Goal: Information Seeking & Learning: Learn about a topic

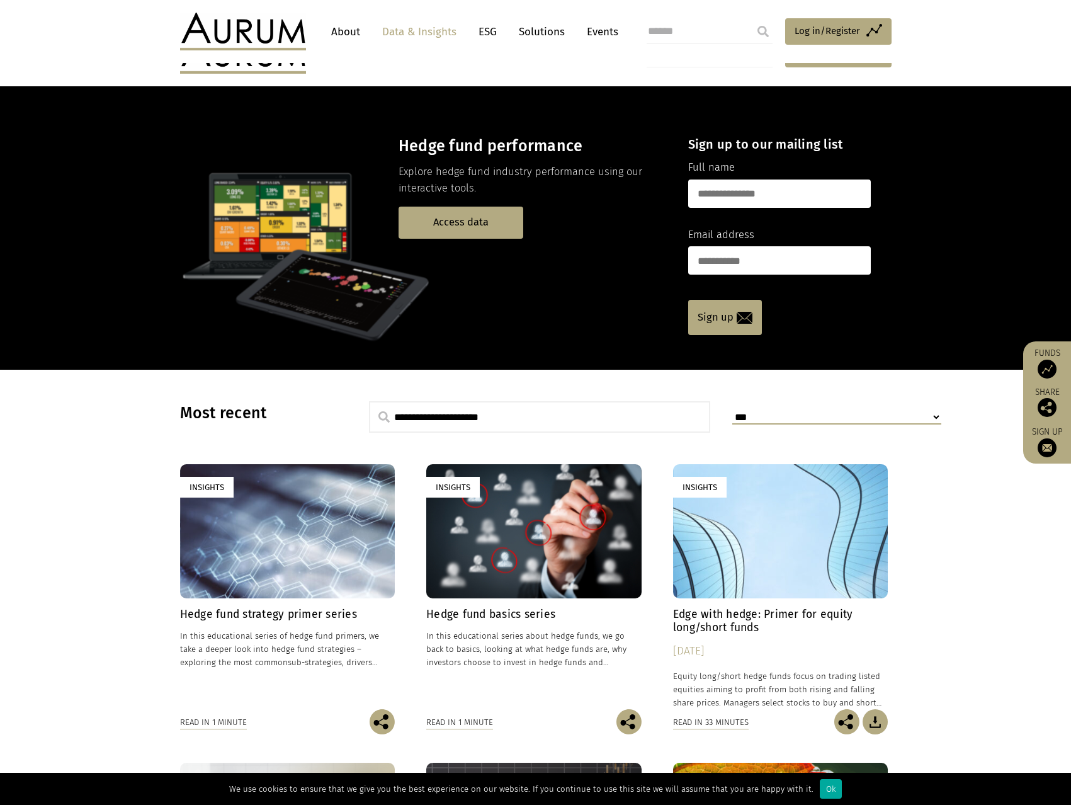
scroll to position [126, 0]
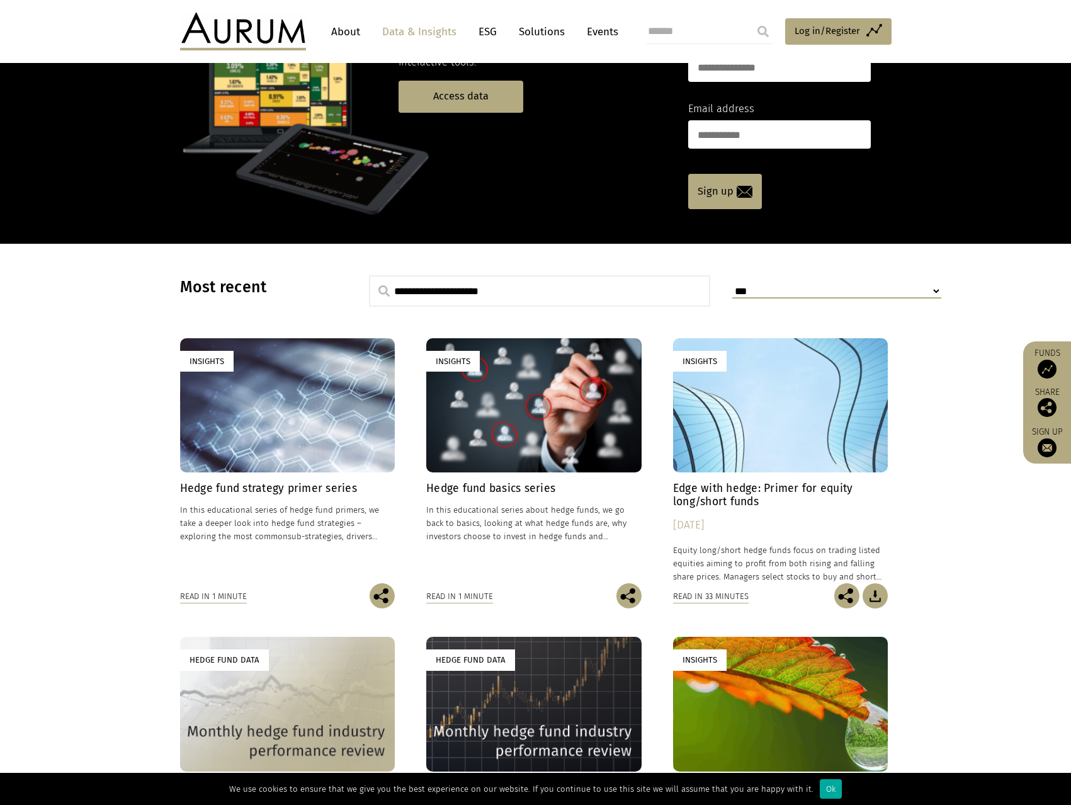
click at [66, 422] on section "**********" at bounding box center [535, 639] width 1071 height 790
click at [1018, 571] on section "**********" at bounding box center [535, 639] width 1071 height 790
click at [969, 571] on section "**********" at bounding box center [535, 639] width 1071 height 790
click at [969, 545] on section "**********" at bounding box center [535, 639] width 1071 height 790
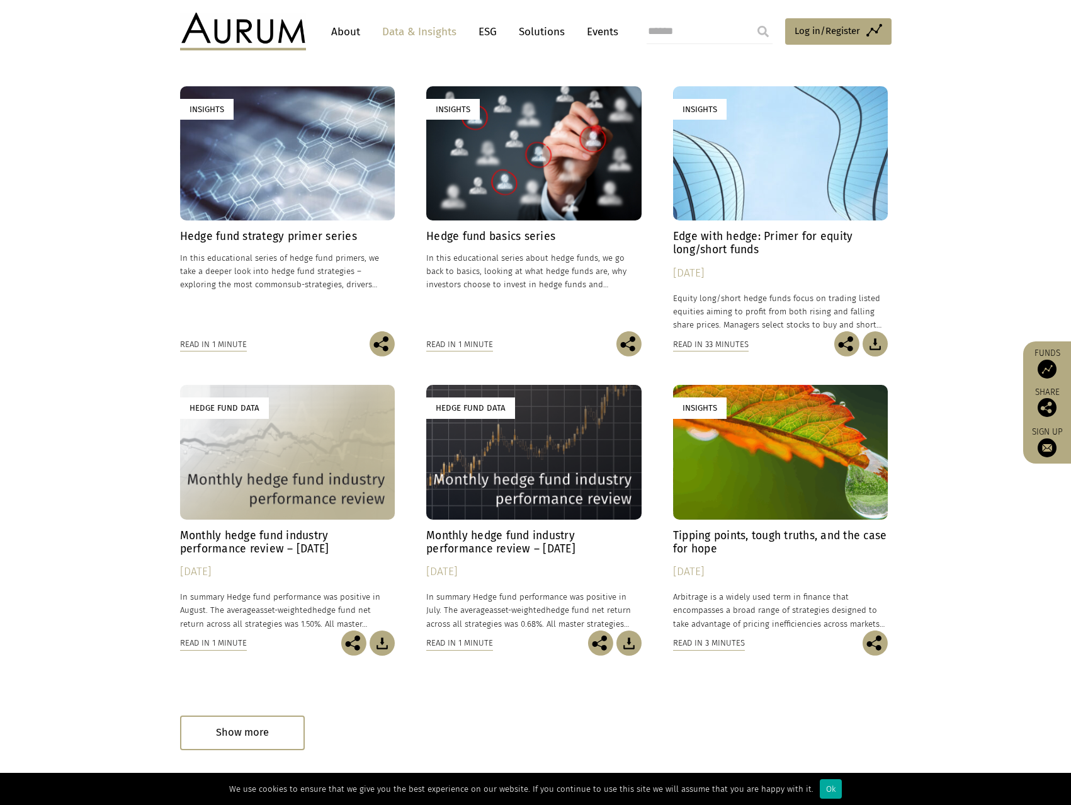
scroll to position [441, 0]
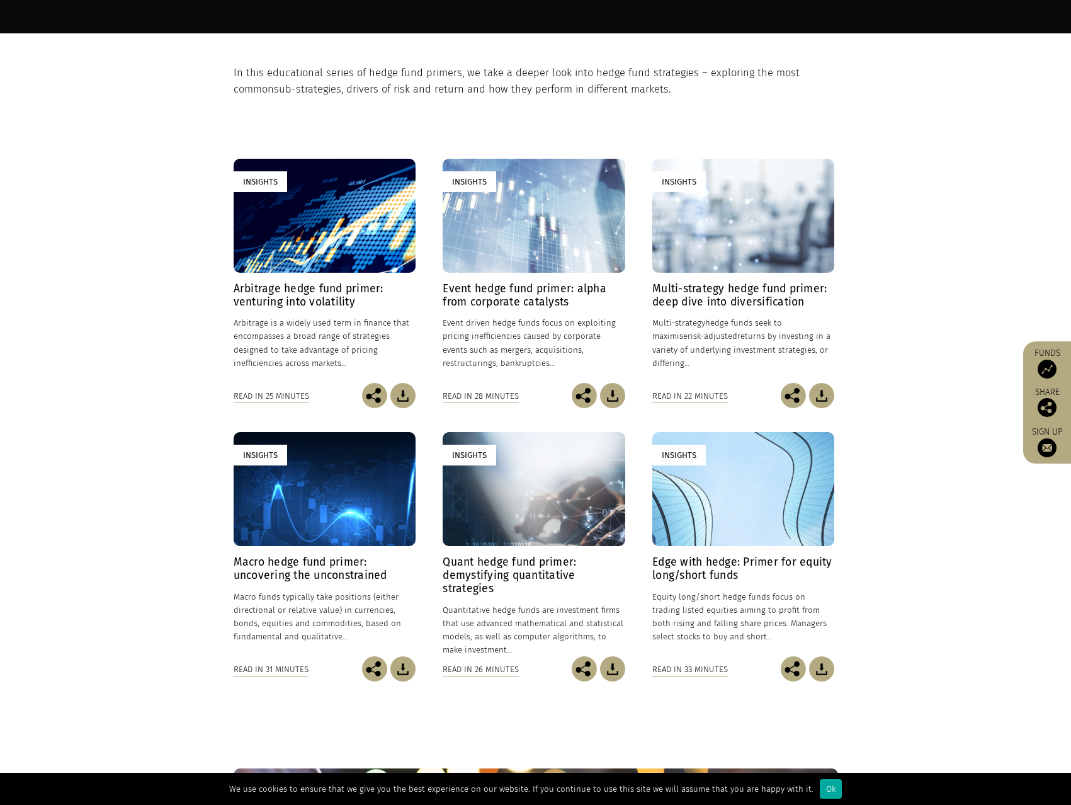
scroll to position [378, 0]
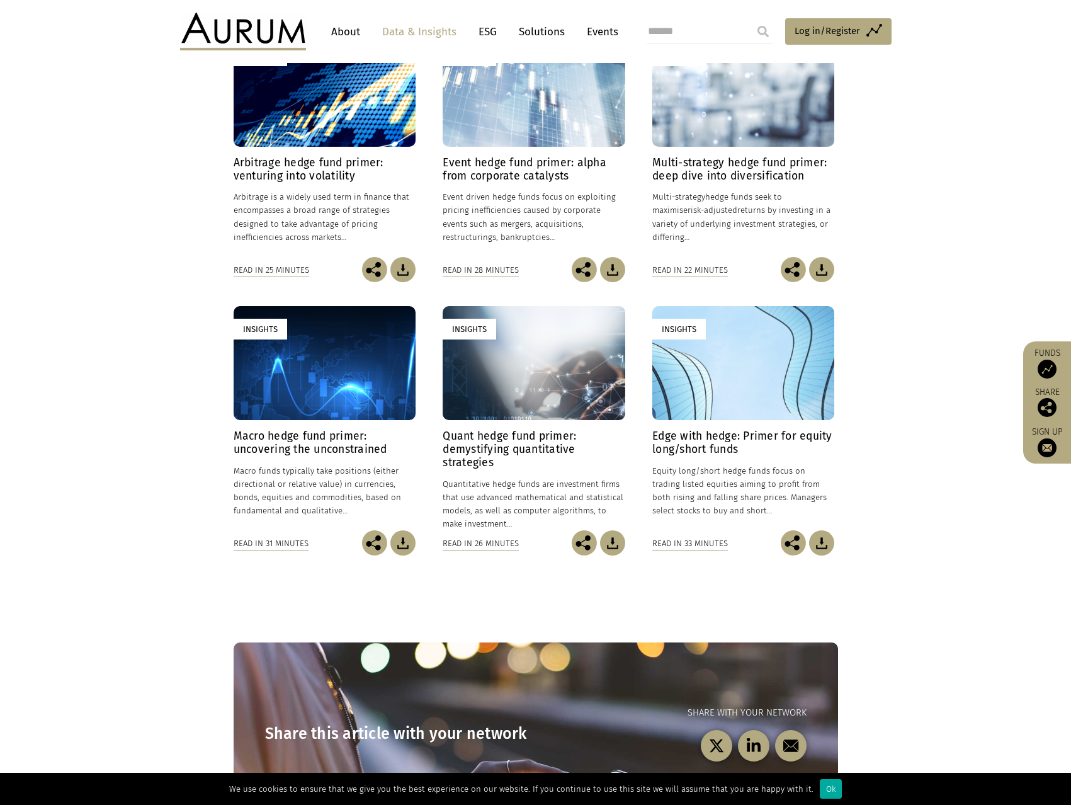
click at [966, 262] on section "Insights Arbitrage hedge fund primer: venturing into volatility 24/01/2025 Arbi…" at bounding box center [535, 291] width 1071 height 639
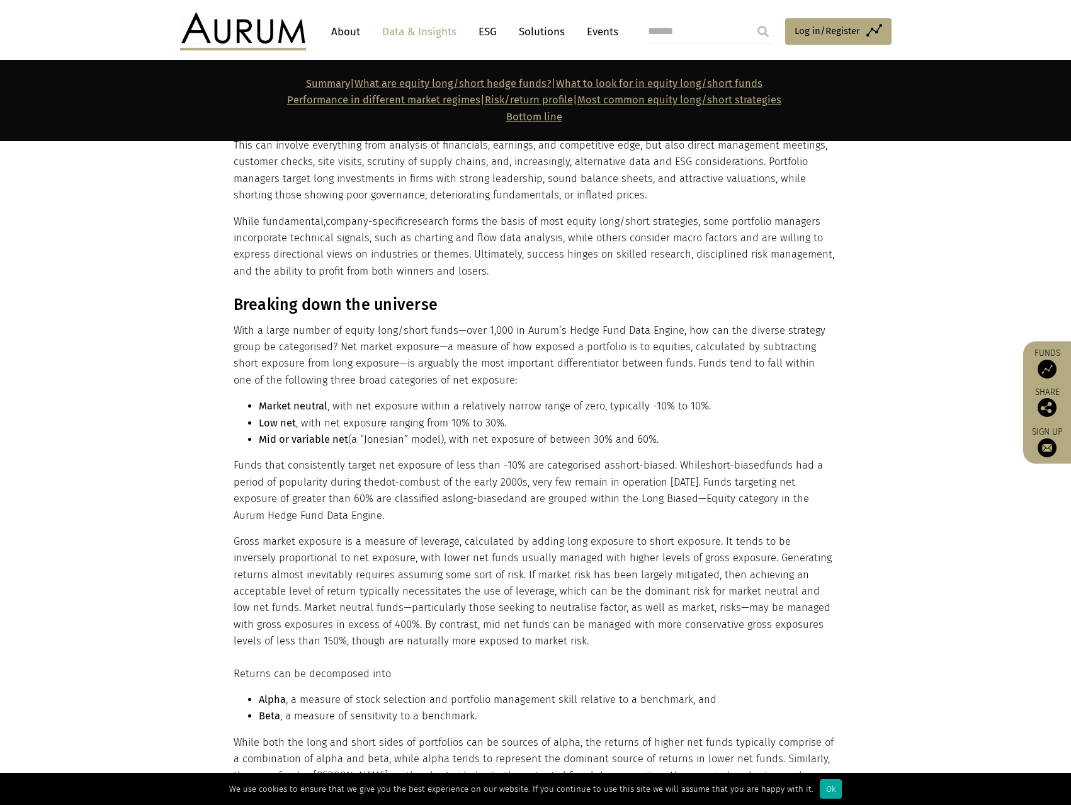
scroll to position [567, 0]
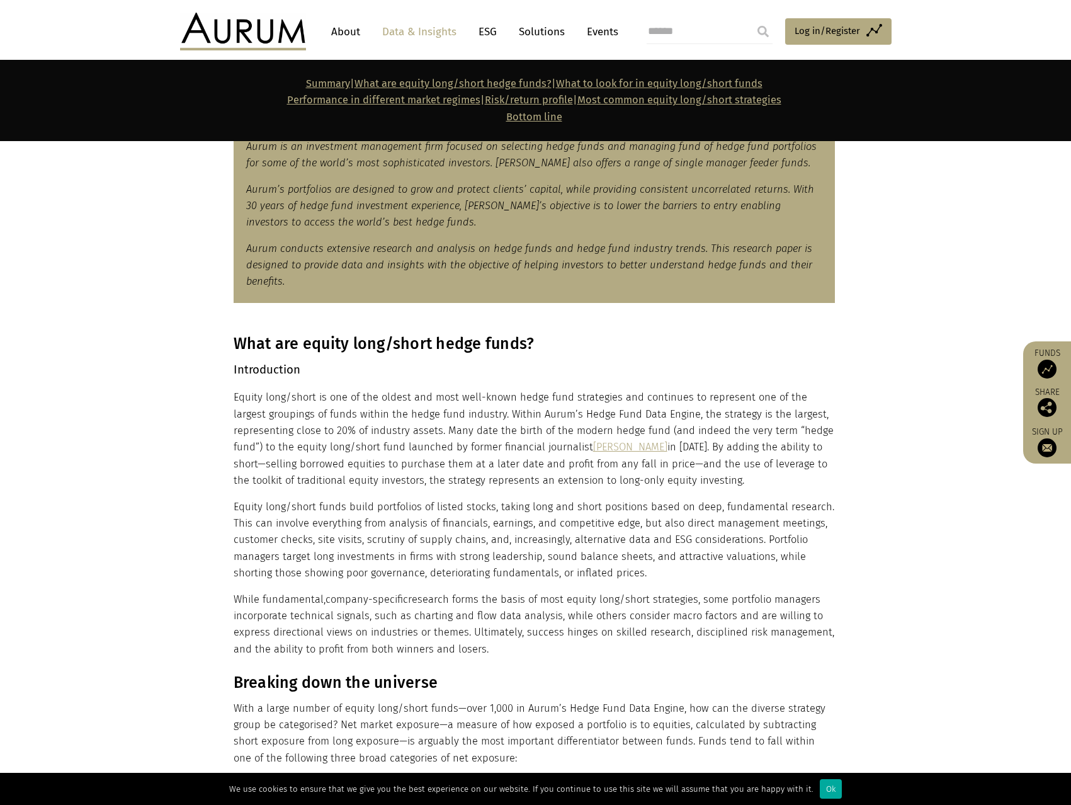
click at [336, 368] on p "Introduction" at bounding box center [535, 370] width 602 height 19
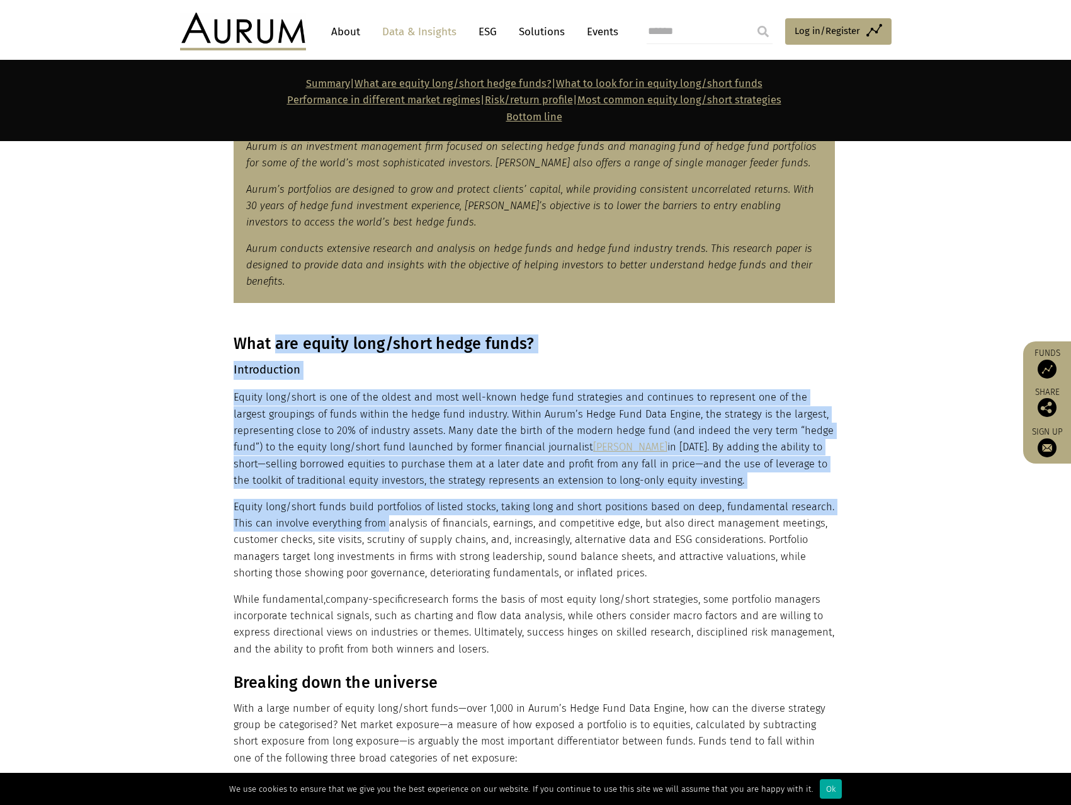
drag, startPoint x: 277, startPoint y: 350, endPoint x: 391, endPoint y: 534, distance: 216.9
click at [391, 534] on div "What are equity long/short hedge funds? Introduction Equity long/short is one o…" at bounding box center [535, 495] width 602 height 323
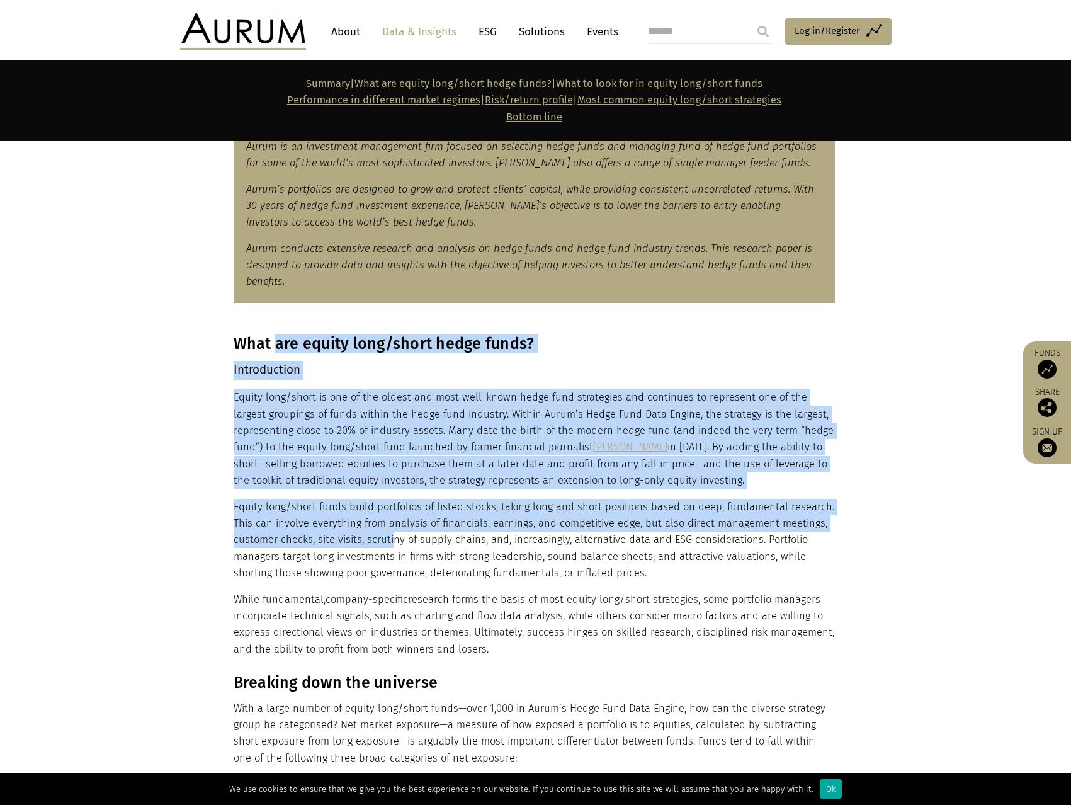
click at [391, 534] on p "Equity long/short funds build portfolios of listed stocks, taking long and shor…" at bounding box center [535, 540] width 602 height 83
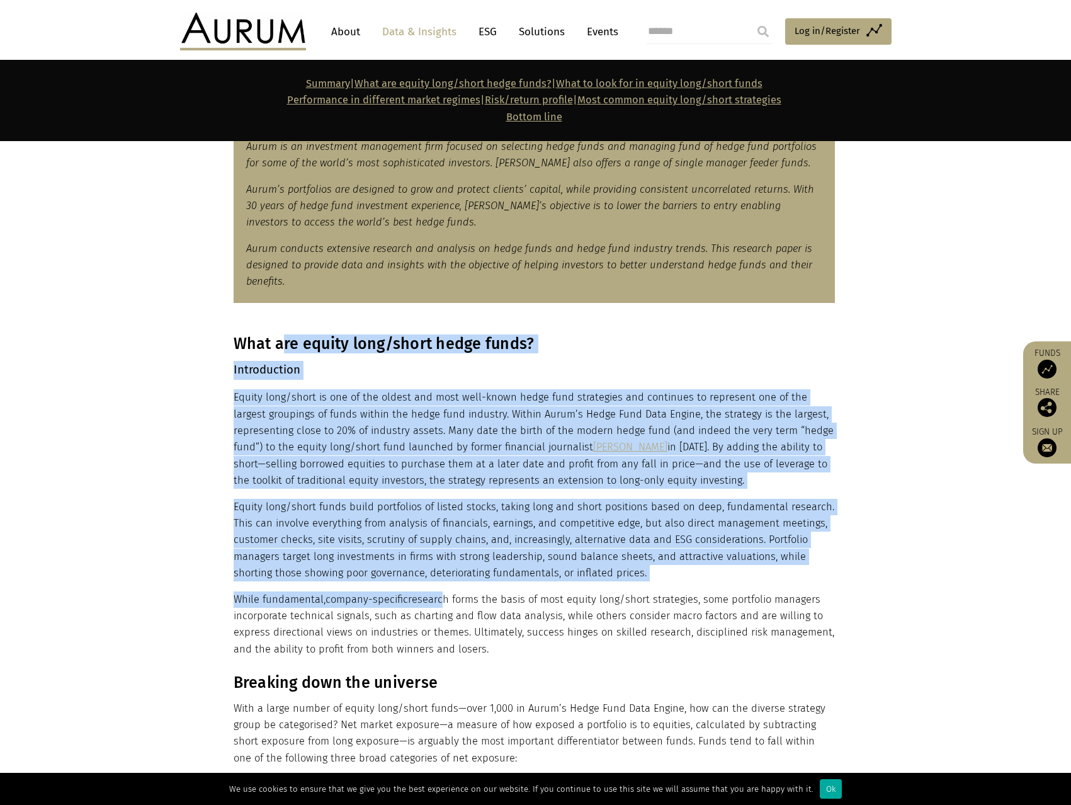
drag, startPoint x: 287, startPoint y: 344, endPoint x: 440, endPoint y: 592, distance: 291.9
click at [440, 592] on div "What are equity long/short hedge funds? Introduction Equity long/short is one o…" at bounding box center [535, 495] width 602 height 323
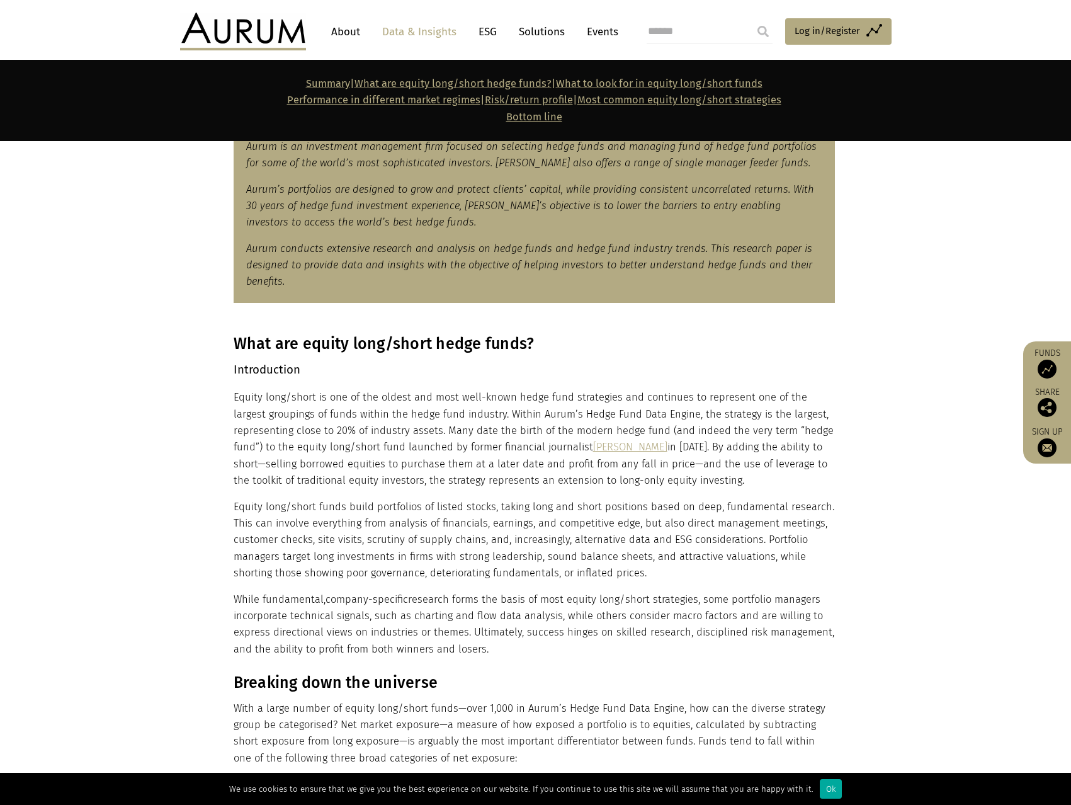
click at [445, 597] on p "While fundamental, company-specific research forms the basis of most equity lon…" at bounding box center [535, 624] width 602 height 67
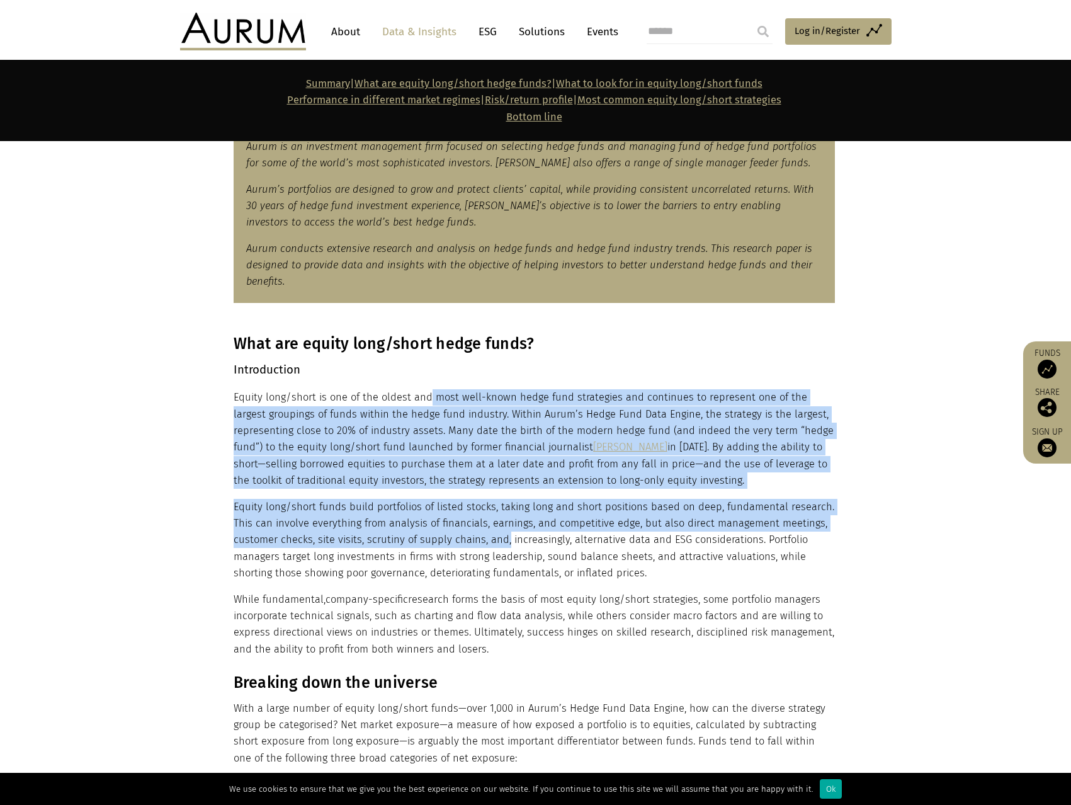
drag, startPoint x: 426, startPoint y: 387, endPoint x: 506, endPoint y: 549, distance: 180.6
click at [505, 547] on div "What are equity long/short hedge funds? Introduction Equity long/short is one o…" at bounding box center [535, 495] width 602 height 323
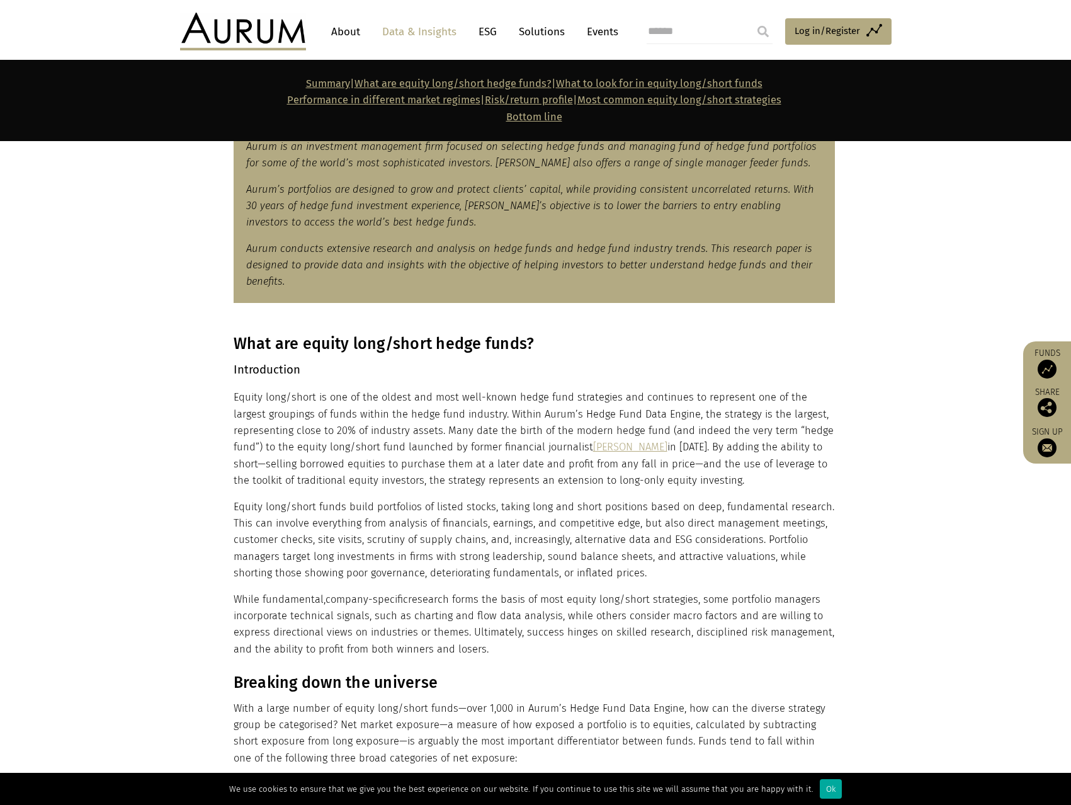
click at [506, 549] on p "Equity long/short funds build portfolios of listed stocks, taking long and shor…" at bounding box center [535, 540] width 602 height 83
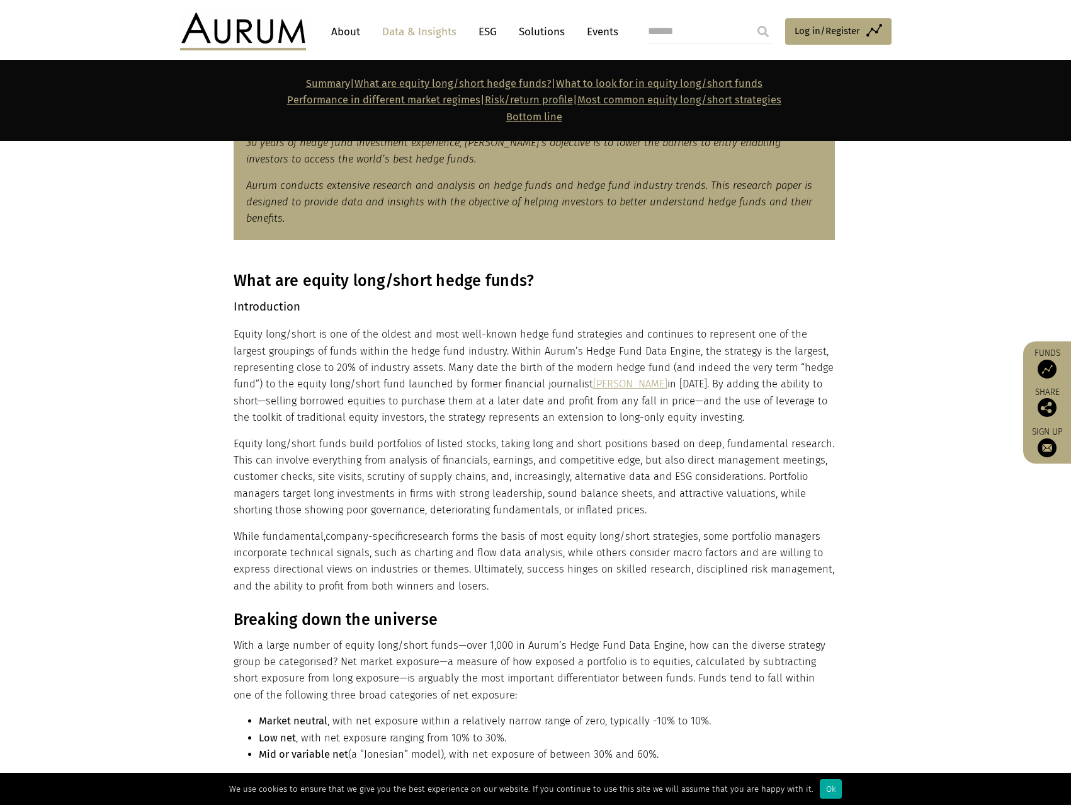
click at [668, 577] on p "While fundamental, company-specific research forms the basis of most equity lon…" at bounding box center [535, 561] width 602 height 67
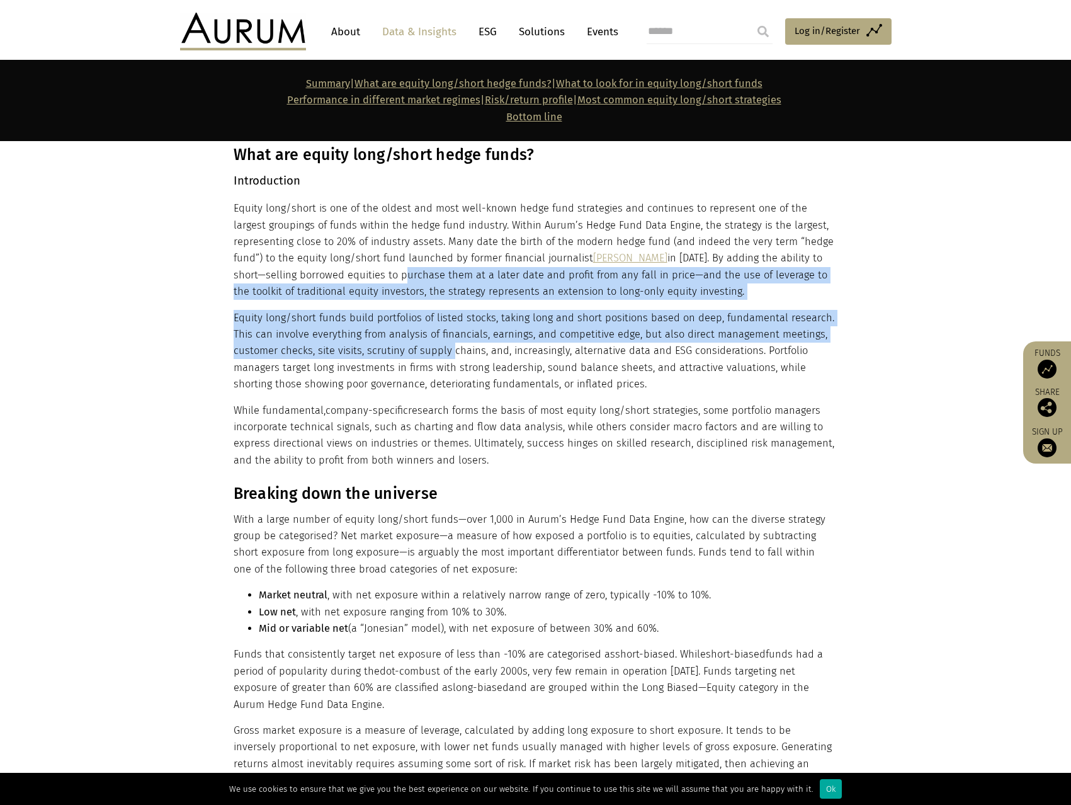
drag, startPoint x: 409, startPoint y: 270, endPoint x: 464, endPoint y: 383, distance: 125.6
click at [460, 376] on div "What are equity long/short hedge funds? Introduction Equity long/short is one o…" at bounding box center [535, 307] width 602 height 323
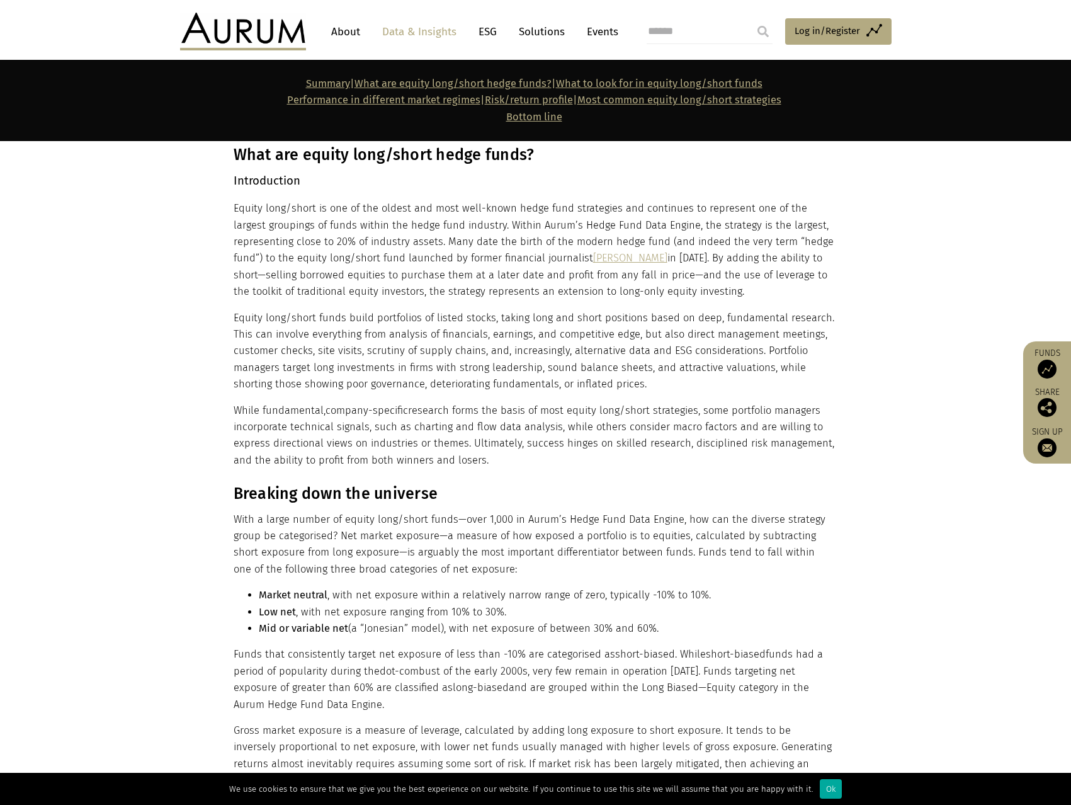
click at [465, 383] on p "Equity long/short funds build portfolios of listed stocks, taking long and shor…" at bounding box center [535, 351] width 602 height 83
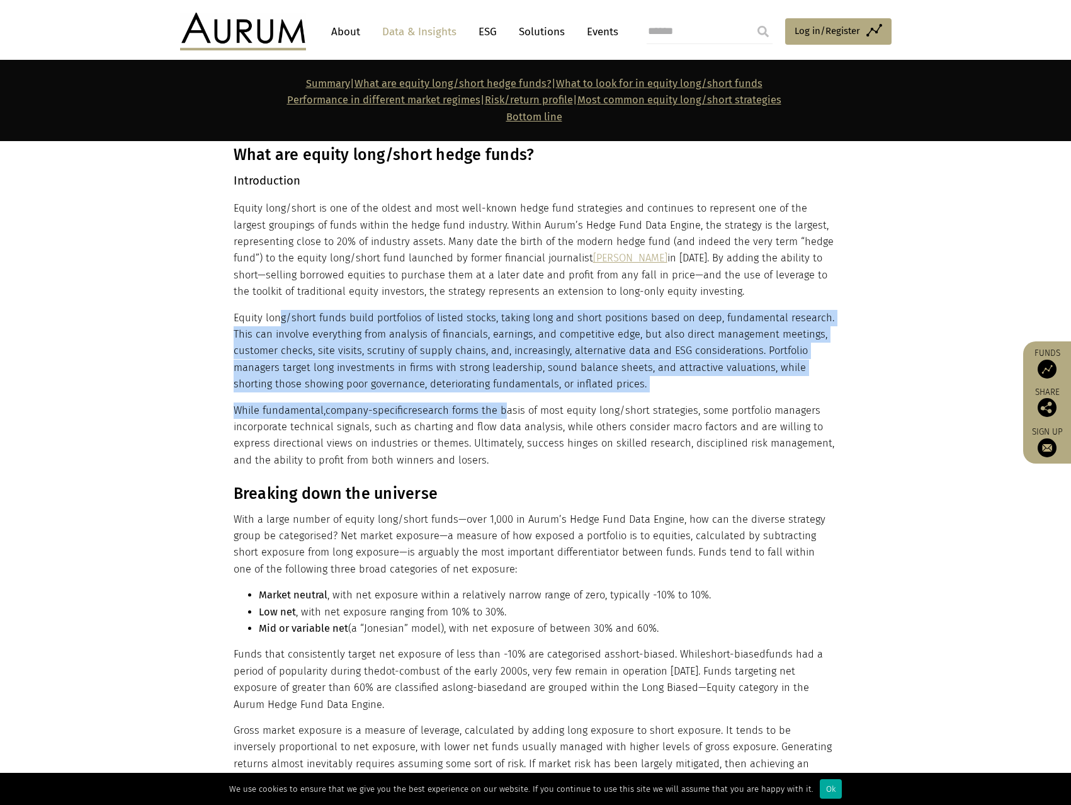
drag, startPoint x: 447, startPoint y: 387, endPoint x: 517, endPoint y: 425, distance: 80.3
click at [506, 418] on div "What are equity long/short hedge funds? Introduction Equity long/short is one o…" at bounding box center [535, 307] width 602 height 323
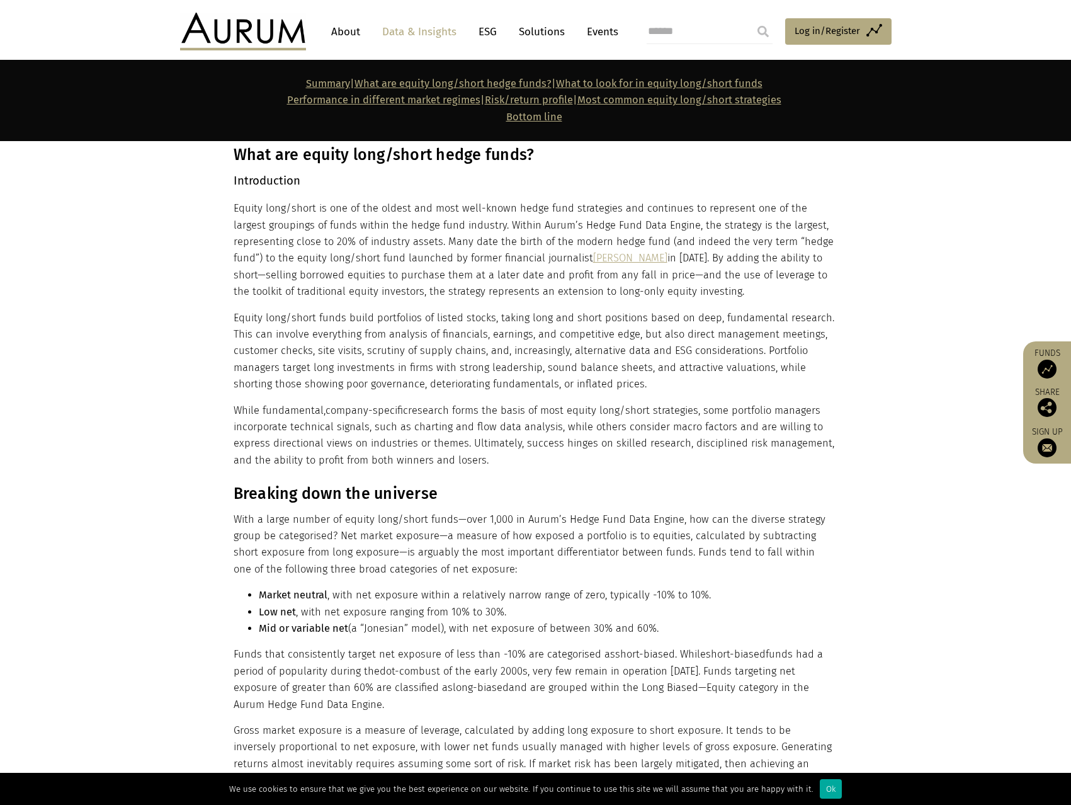
click at [519, 426] on p "While fundamental, company-specific research forms the basis of most equity lon…" at bounding box center [535, 436] width 602 height 67
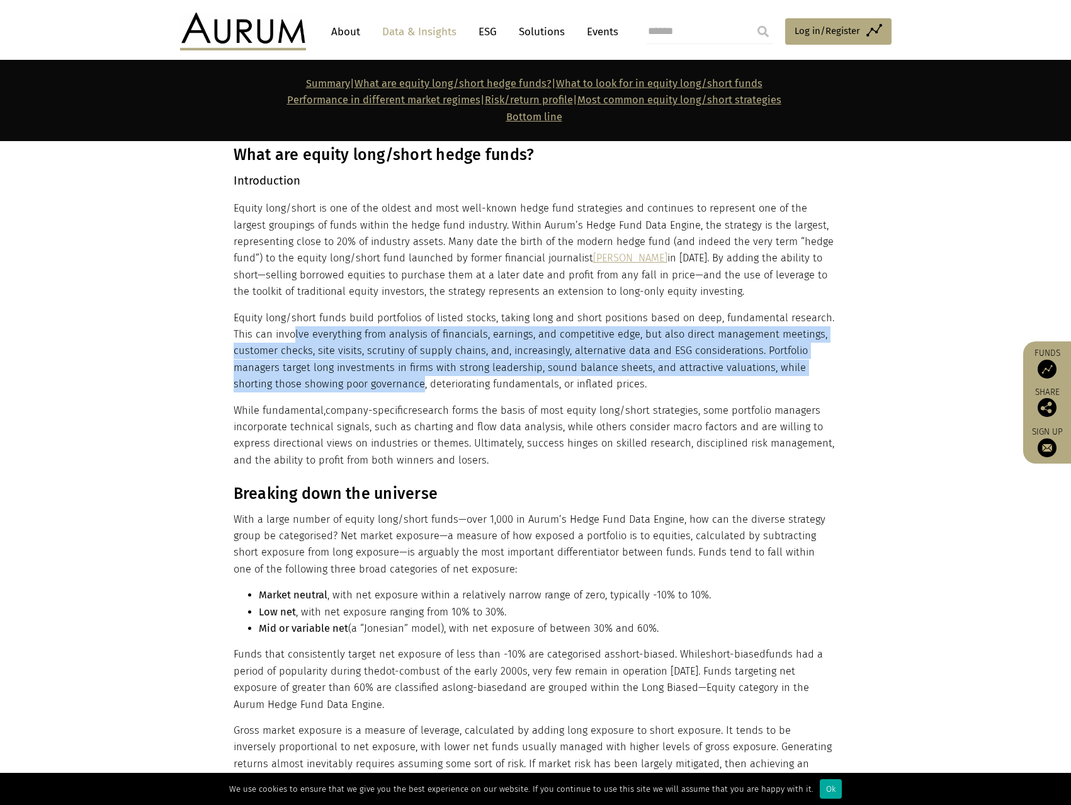
drag, startPoint x: 316, startPoint y: 345, endPoint x: 399, endPoint y: 406, distance: 103.7
click at [397, 404] on div "What are equity long/short hedge funds? Introduction Equity long/short is one o…" at bounding box center [535, 307] width 602 height 323
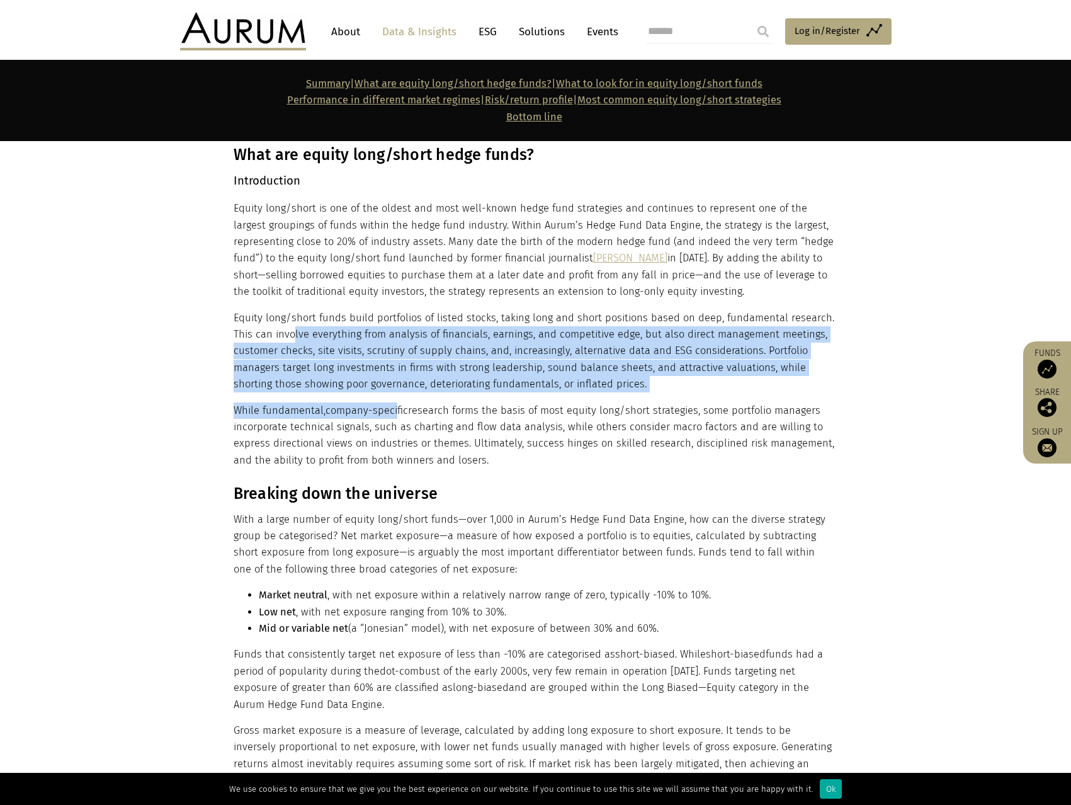
click at [400, 406] on span "company-specific" at bounding box center [367, 410] width 83 height 12
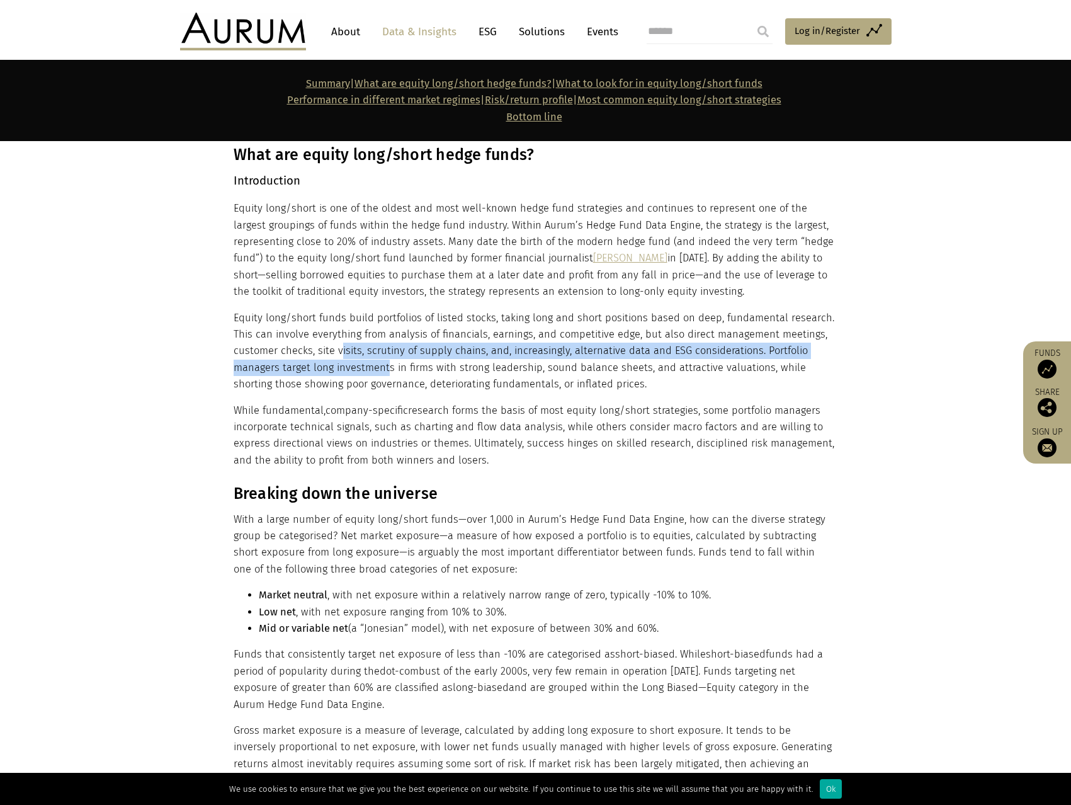
drag, startPoint x: 340, startPoint y: 348, endPoint x: 516, endPoint y: 430, distance: 193.9
click at [497, 423] on div "What are equity long/short hedge funds? Introduction Equity long/short is one o…" at bounding box center [535, 307] width 602 height 323
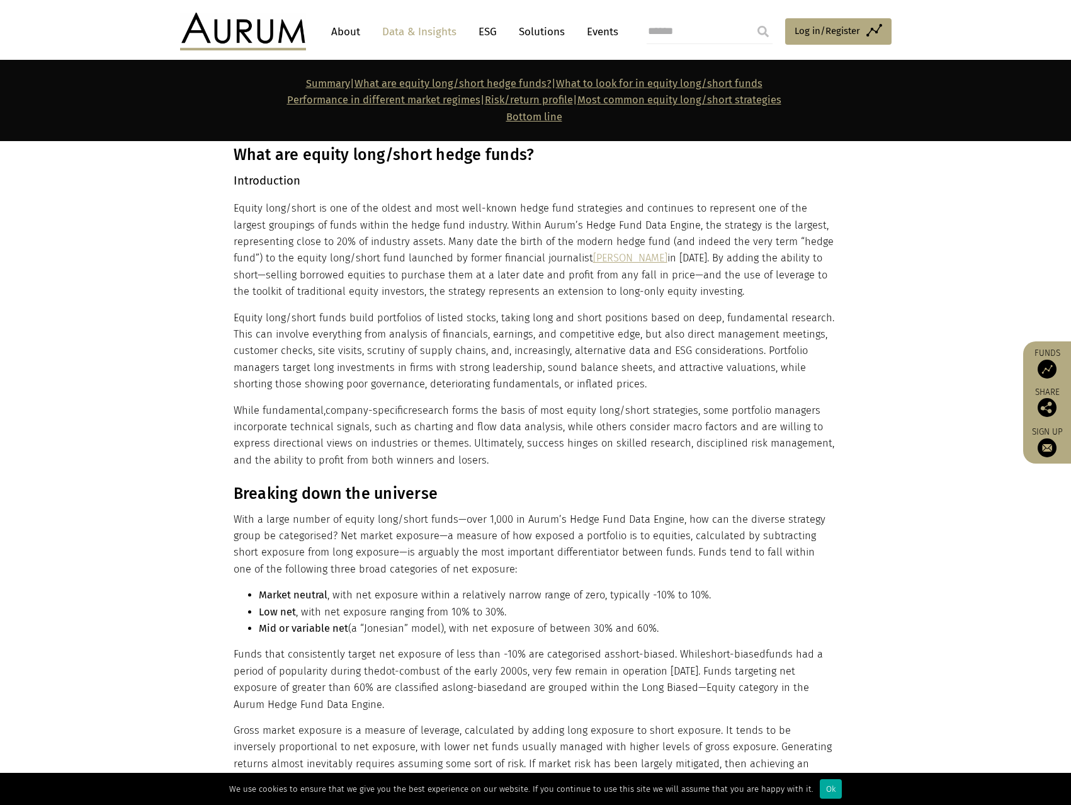
click at [537, 438] on p "While fundamental, company-specific research forms the basis of most equity lon…" at bounding box center [535, 436] width 602 height 67
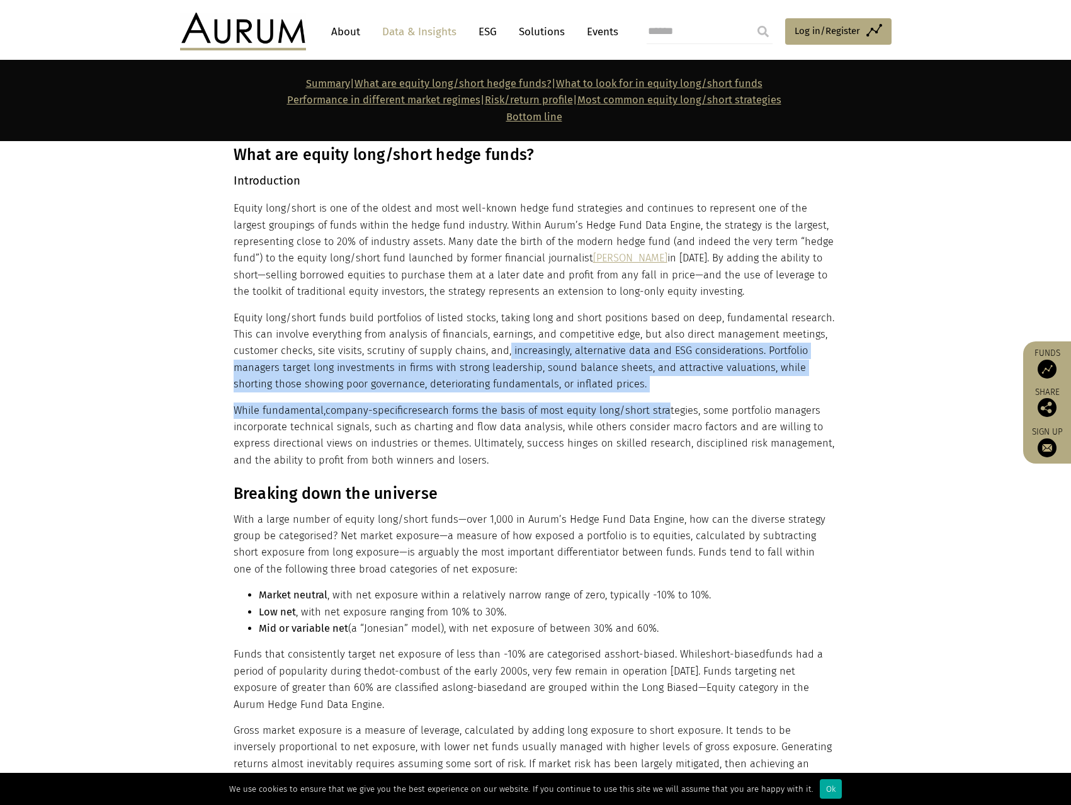
drag, startPoint x: 535, startPoint y: 360, endPoint x: 712, endPoint y: 417, distance: 186.1
click at [700, 413] on div "What are equity long/short hedge funds? Introduction Equity long/short is one o…" at bounding box center [535, 307] width 602 height 323
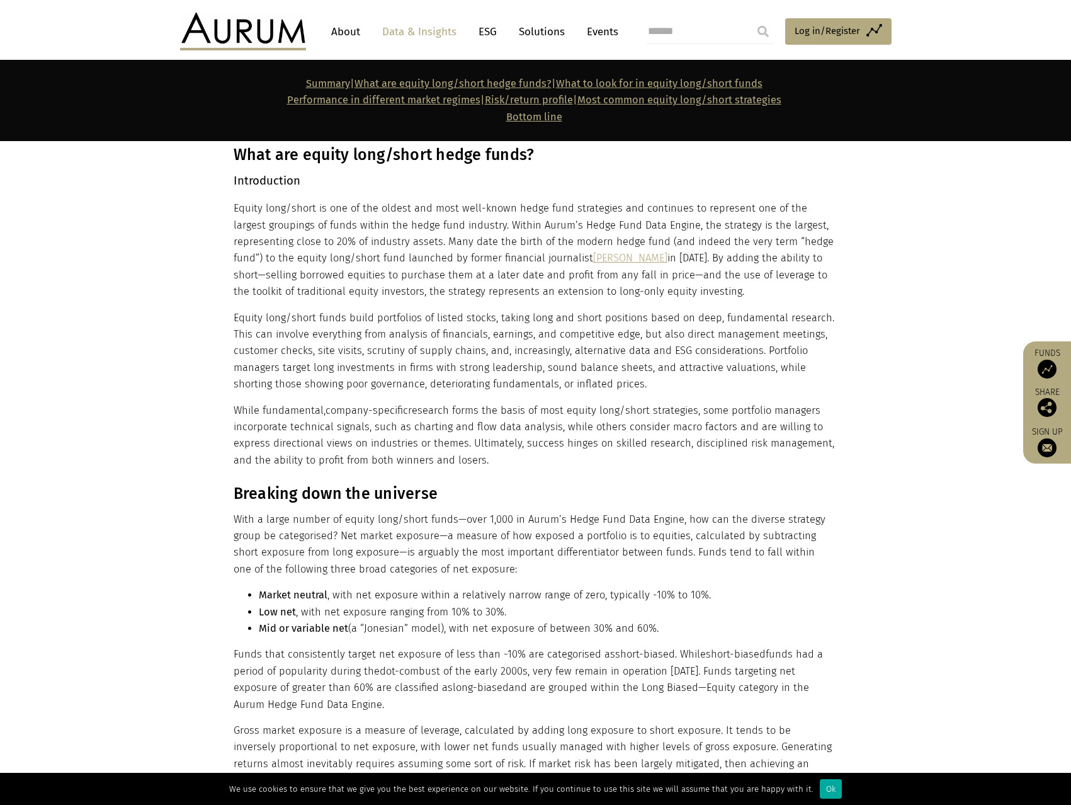
click at [712, 417] on p "While fundamental, company-specific research forms the basis of most equity lon…" at bounding box center [535, 436] width 602 height 67
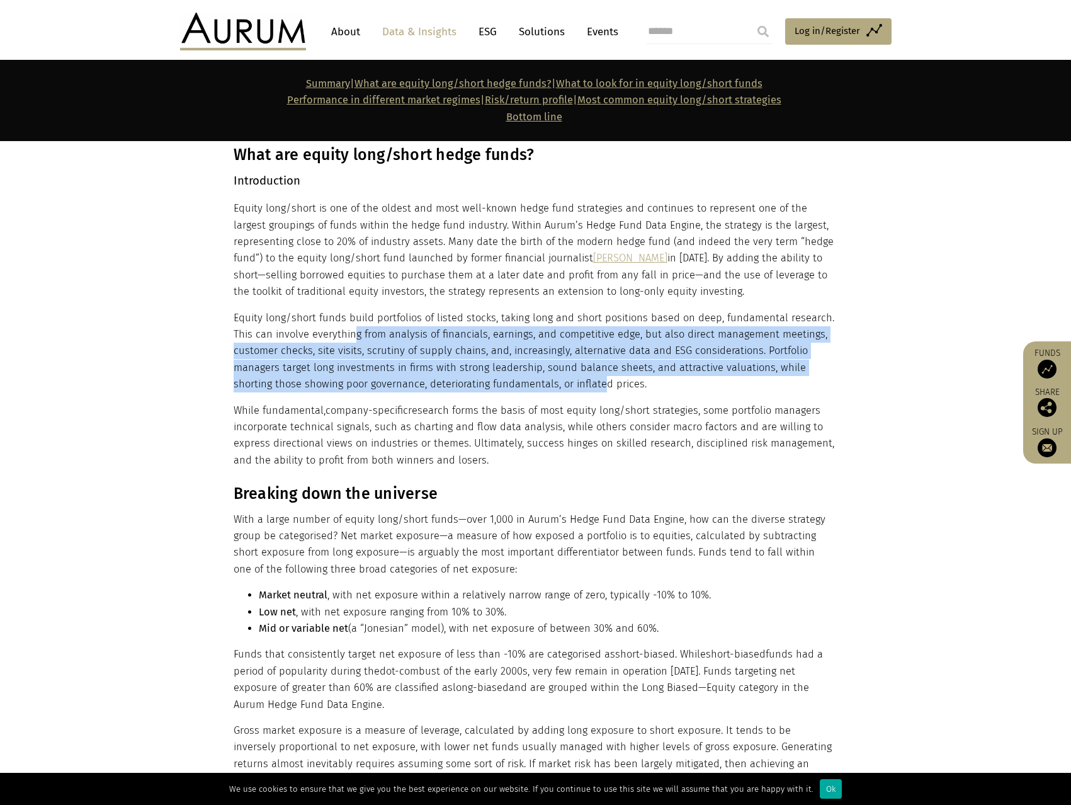
drag, startPoint x: 352, startPoint y: 329, endPoint x: 586, endPoint y: 389, distance: 241.7
click at [576, 386] on p "Equity long/short funds build portfolios of listed stocks, taking long and shor…" at bounding box center [535, 351] width 602 height 83
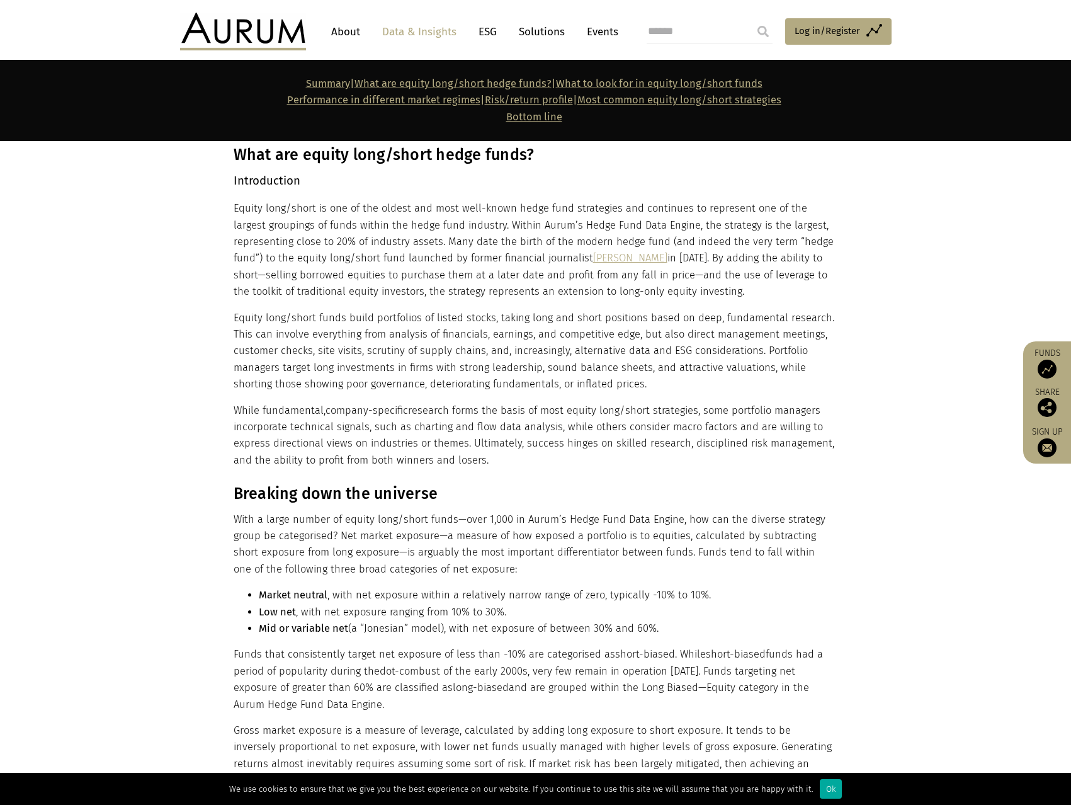
click at [586, 389] on p "Equity long/short funds build portfolios of listed stocks, taking long and shor…" at bounding box center [535, 351] width 602 height 83
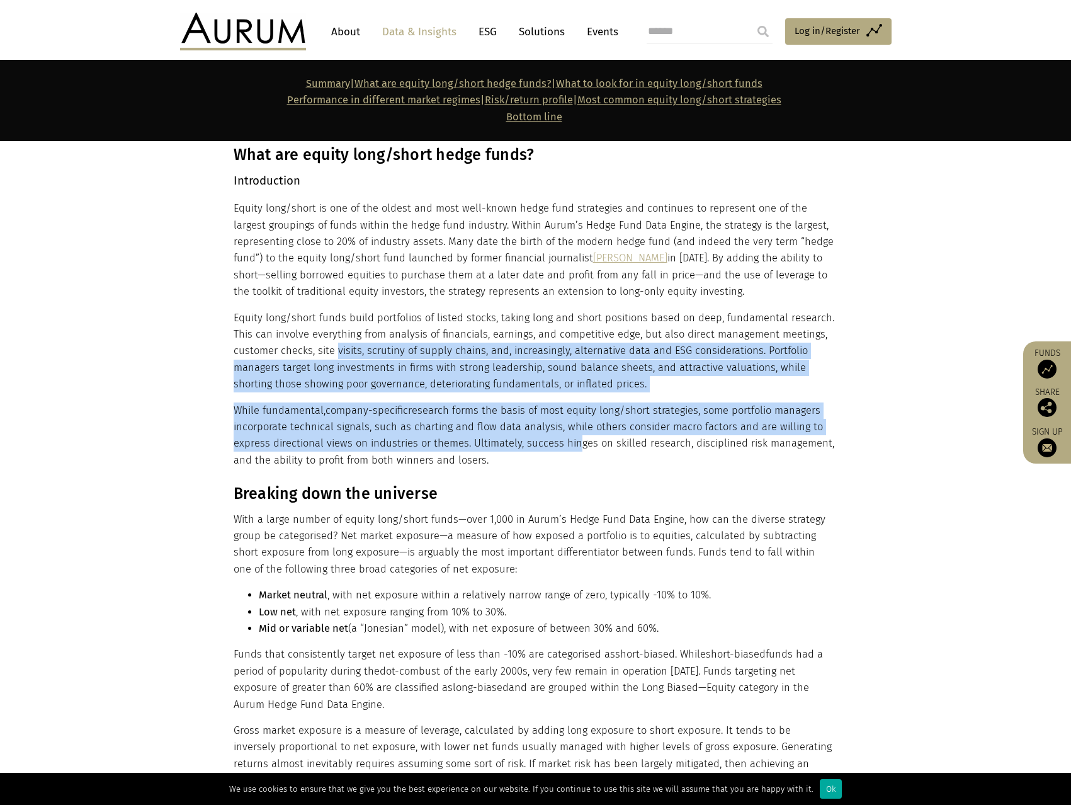
drag, startPoint x: 338, startPoint y: 352, endPoint x: 599, endPoint y: 450, distance: 279.0
click at [599, 450] on div "What are equity long/short hedge funds? Introduction Equity long/short is one o…" at bounding box center [535, 307] width 602 height 323
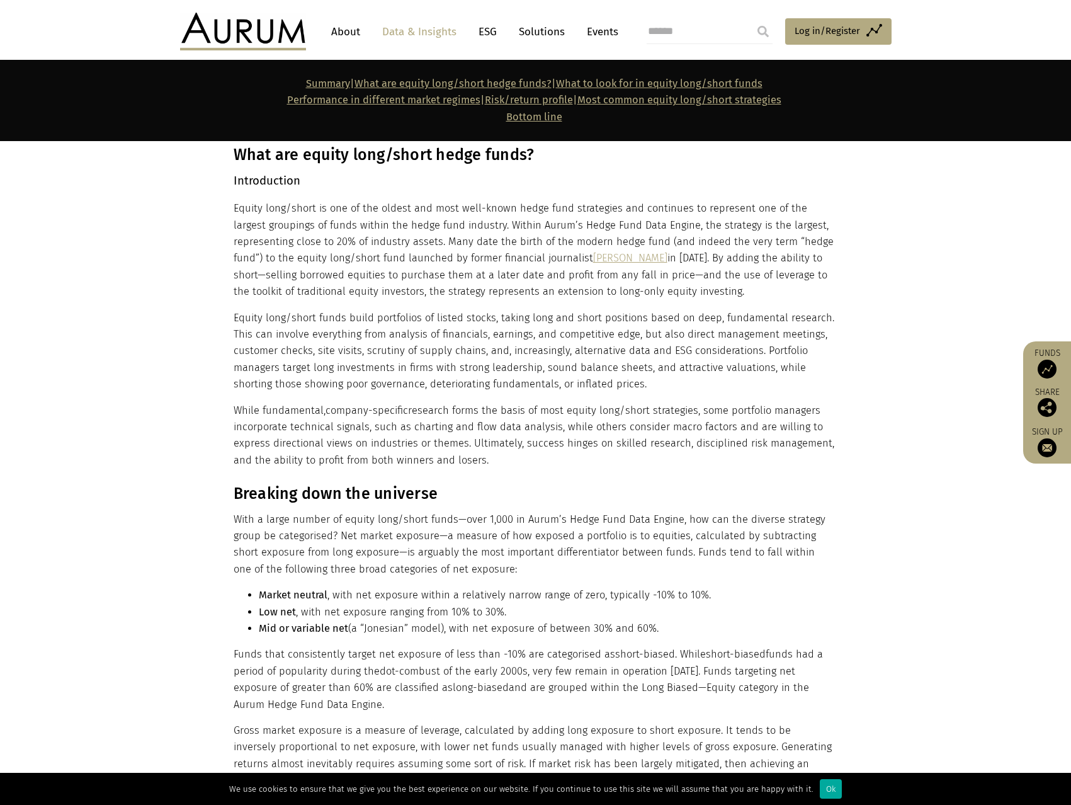
click at [615, 454] on p "While fundamental, company-specific research forms the basis of most equity lon…" at bounding box center [535, 436] width 602 height 67
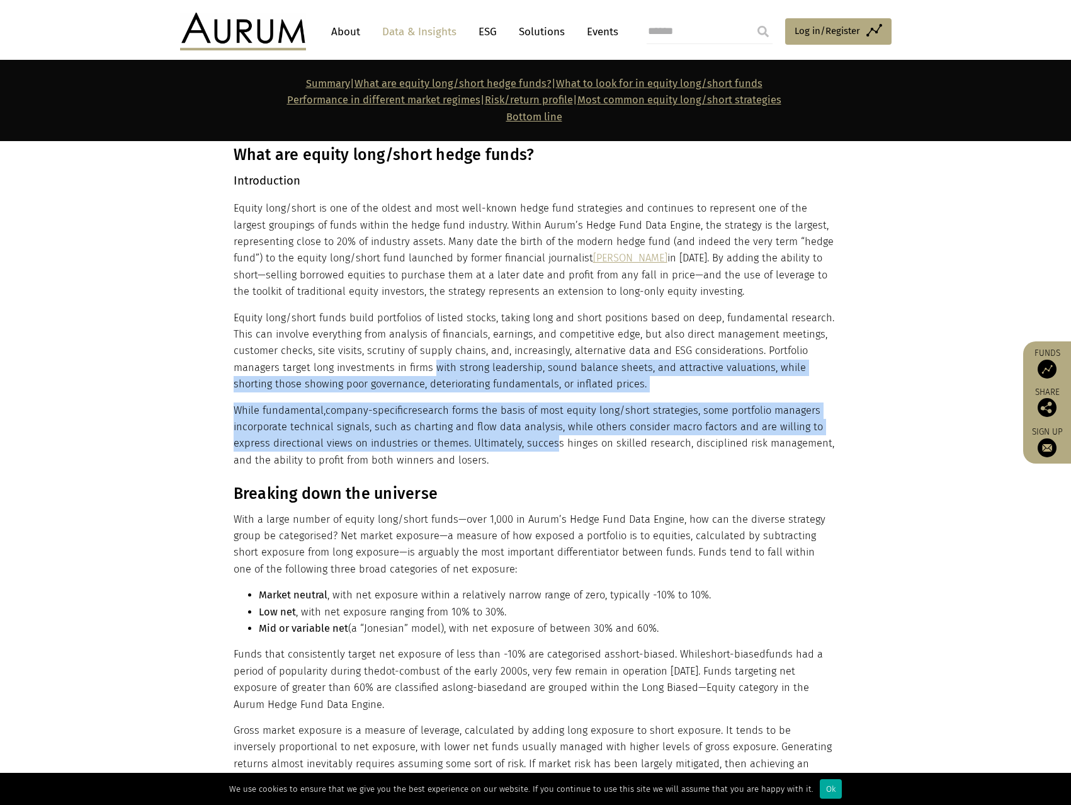
drag, startPoint x: 433, startPoint y: 369, endPoint x: 550, endPoint y: 452, distance: 142.8
click at [545, 448] on div "What are equity long/short hedge funds? Introduction Equity long/short is one o…" at bounding box center [535, 307] width 602 height 323
click at [552, 452] on p "While fundamental, company-specific research forms the basis of most equity lon…" at bounding box center [535, 436] width 602 height 67
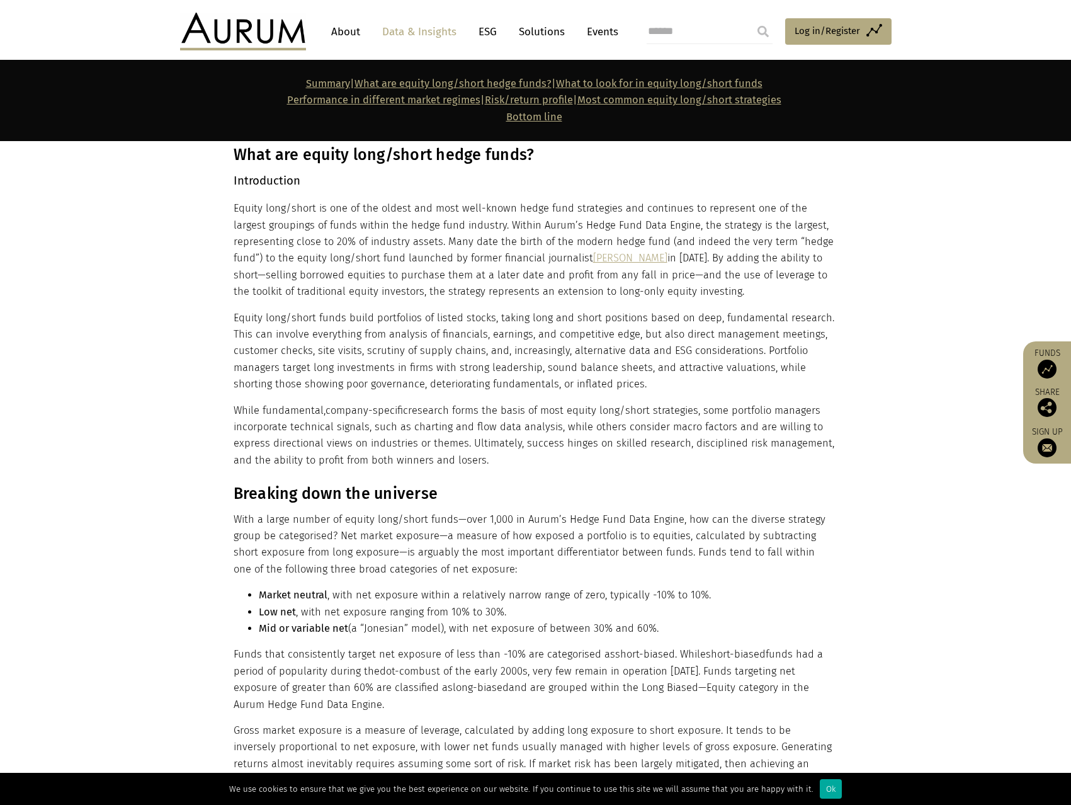
click at [566, 474] on section "Breaking down the universe With a large number of equity long/short funds—over …" at bounding box center [535, 654] width 1071 height 370
click at [619, 400] on div "What are equity long/short hedge funds? Introduction Equity long/short is one o…" at bounding box center [535, 307] width 602 height 323
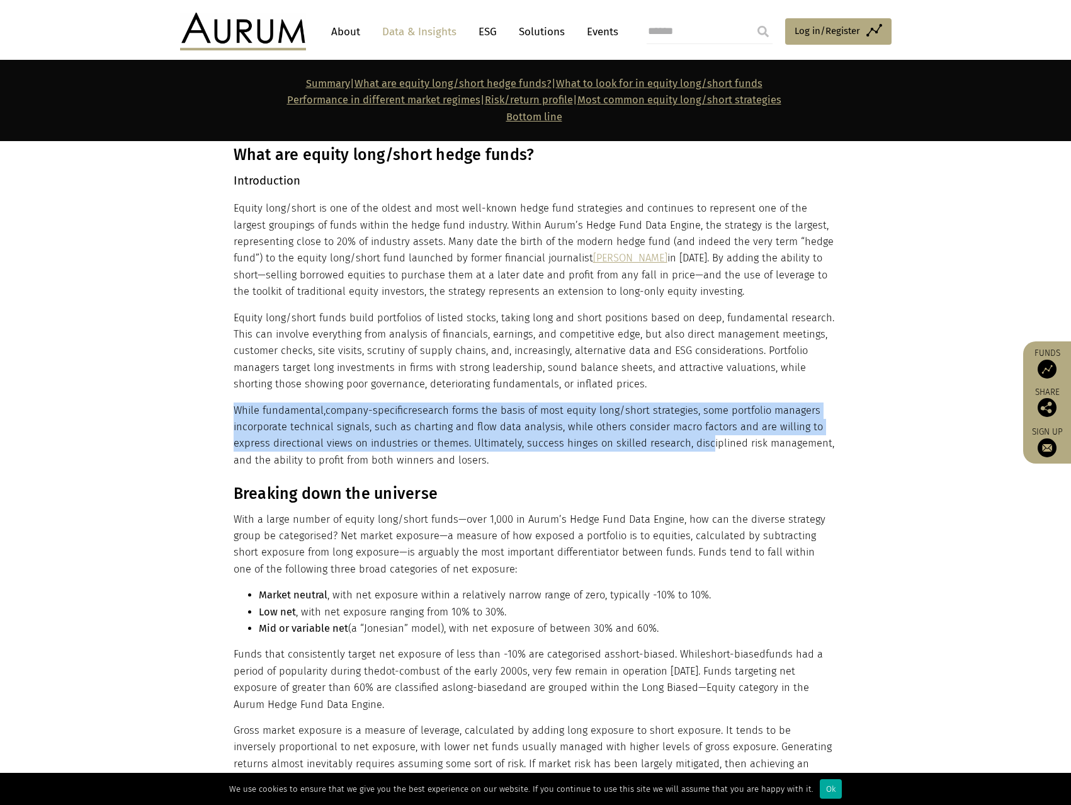
drag, startPoint x: 651, startPoint y: 388, endPoint x: 700, endPoint y: 454, distance: 82.4
click at [700, 454] on div "What are equity long/short hedge funds? Introduction Equity long/short is one o…" at bounding box center [535, 307] width 602 height 323
click at [700, 454] on p "While fundamental, company-specific research forms the basis of most equity lon…" at bounding box center [535, 436] width 602 height 67
drag, startPoint x: 307, startPoint y: 348, endPoint x: 581, endPoint y: 470, distance: 300.3
click at [578, 469] on div "What are equity long/short hedge funds? Introduction Equity long/short is one o…" at bounding box center [535, 307] width 602 height 323
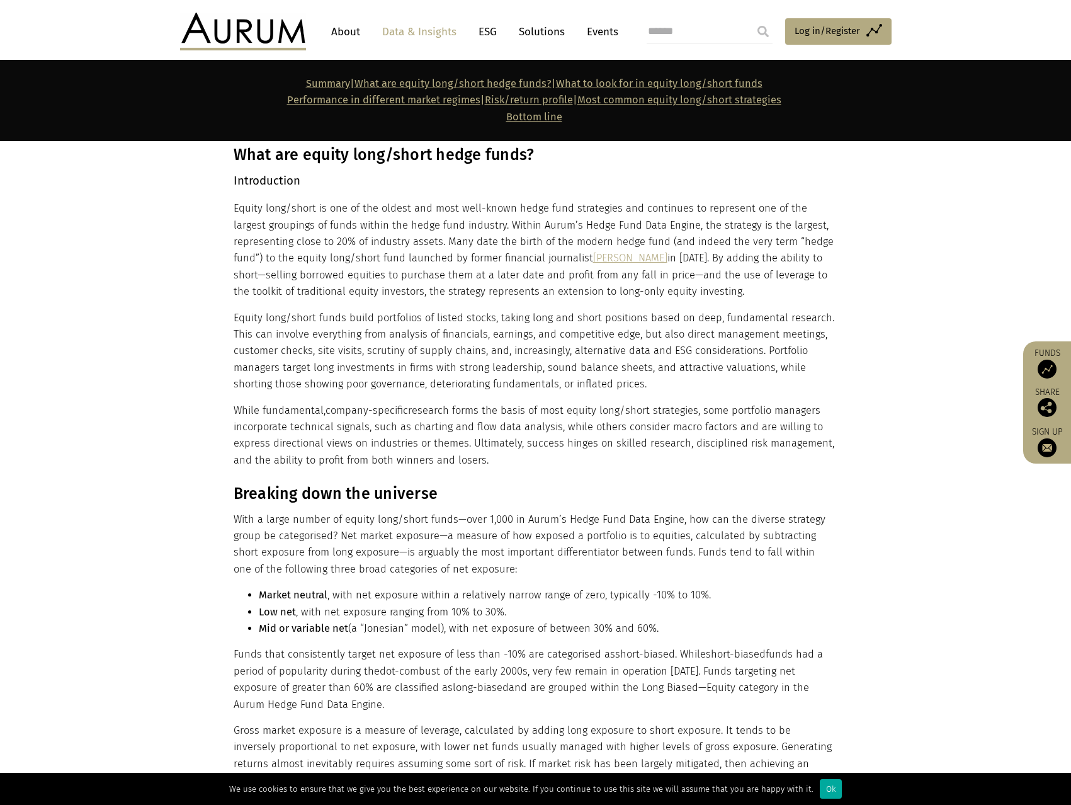
click at [581, 470] on section "Breaking down the universe With a large number of equity long/short funds—over …" at bounding box center [535, 654] width 1071 height 370
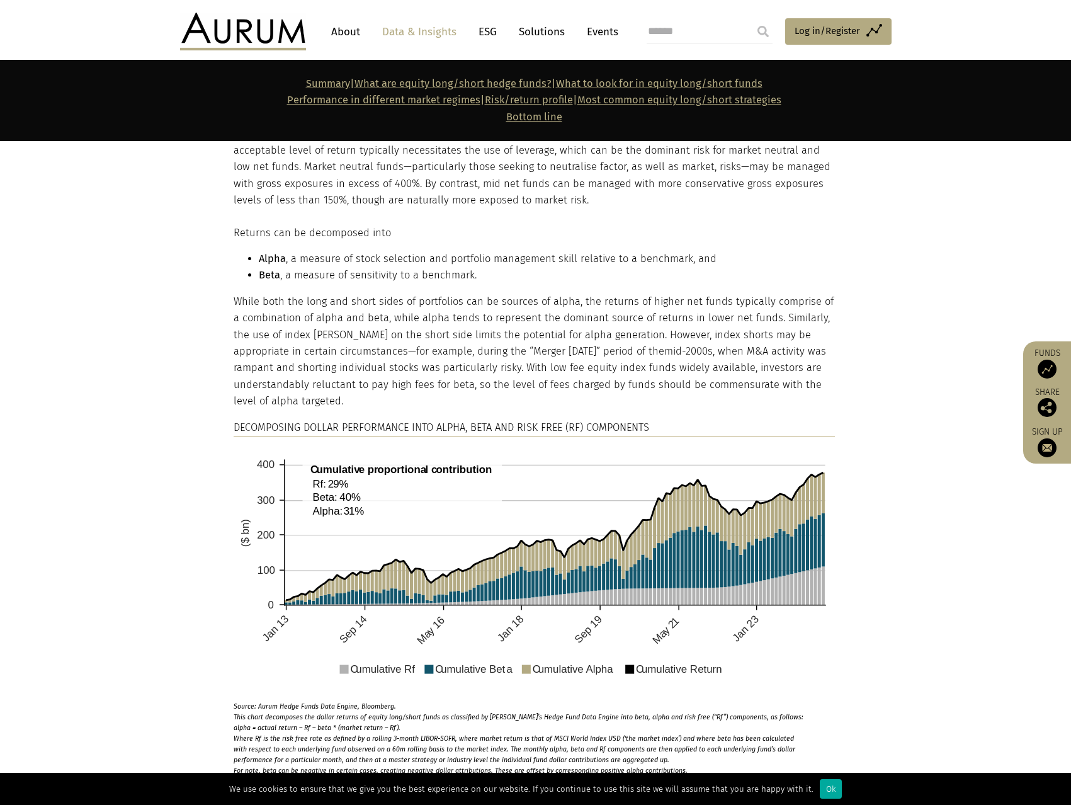
scroll to position [1197, 0]
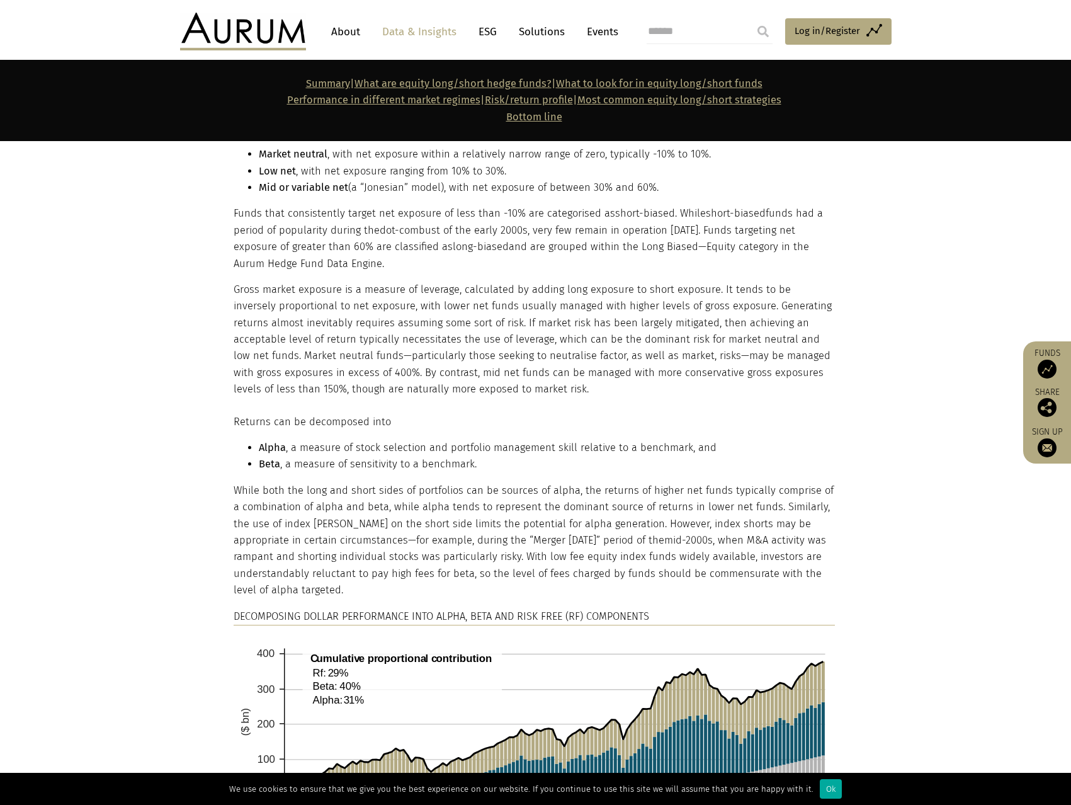
drag, startPoint x: 210, startPoint y: 353, endPoint x: 225, endPoint y: 314, distance: 42.5
click at [211, 353] on section "Breaking down the universe With a large number of equity long/short funds—over …" at bounding box center [535, 213] width 1071 height 370
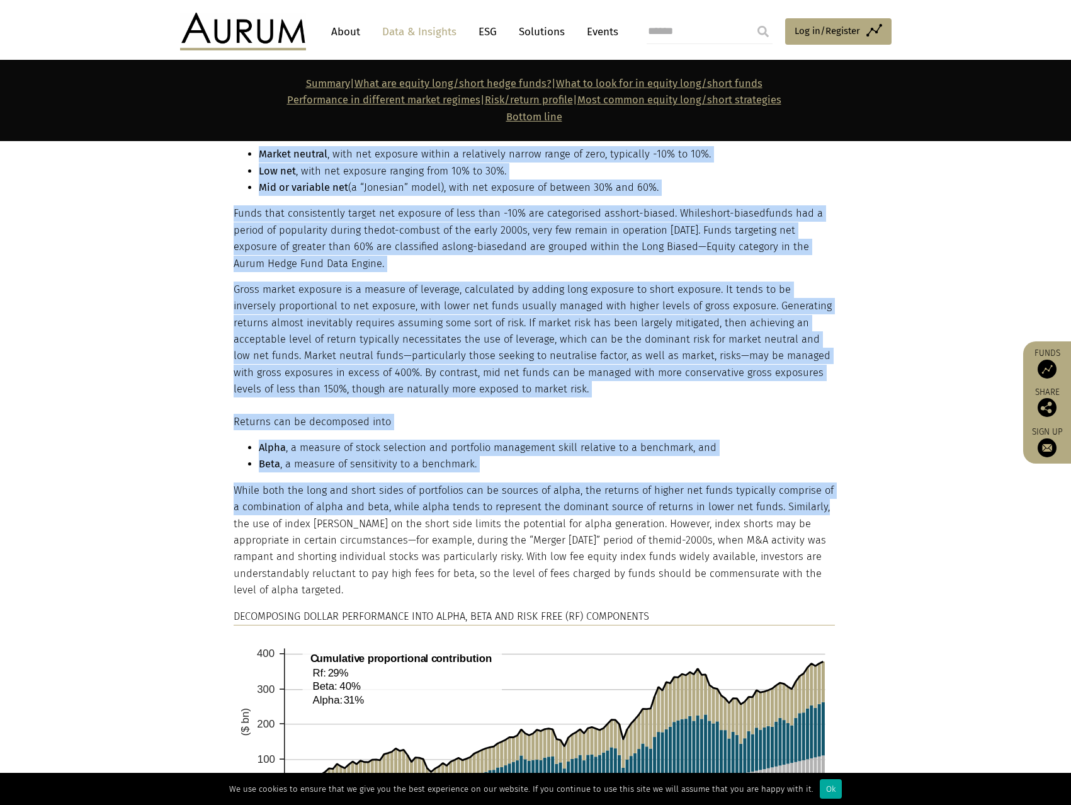
drag, startPoint x: 248, startPoint y: 327, endPoint x: 852, endPoint y: 517, distance: 632.5
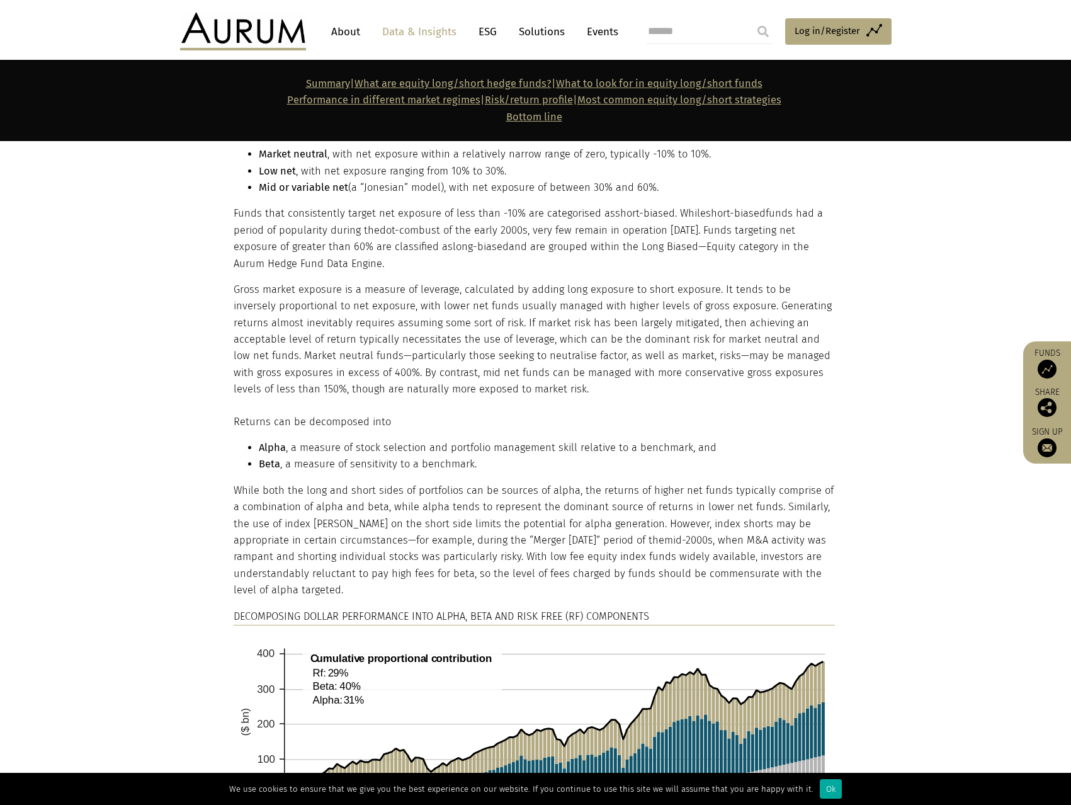
click at [872, 525] on section "Returns can be decomposed into Alpha , a measure of stock selection and portfol…" at bounding box center [535, 681] width 1071 height 567
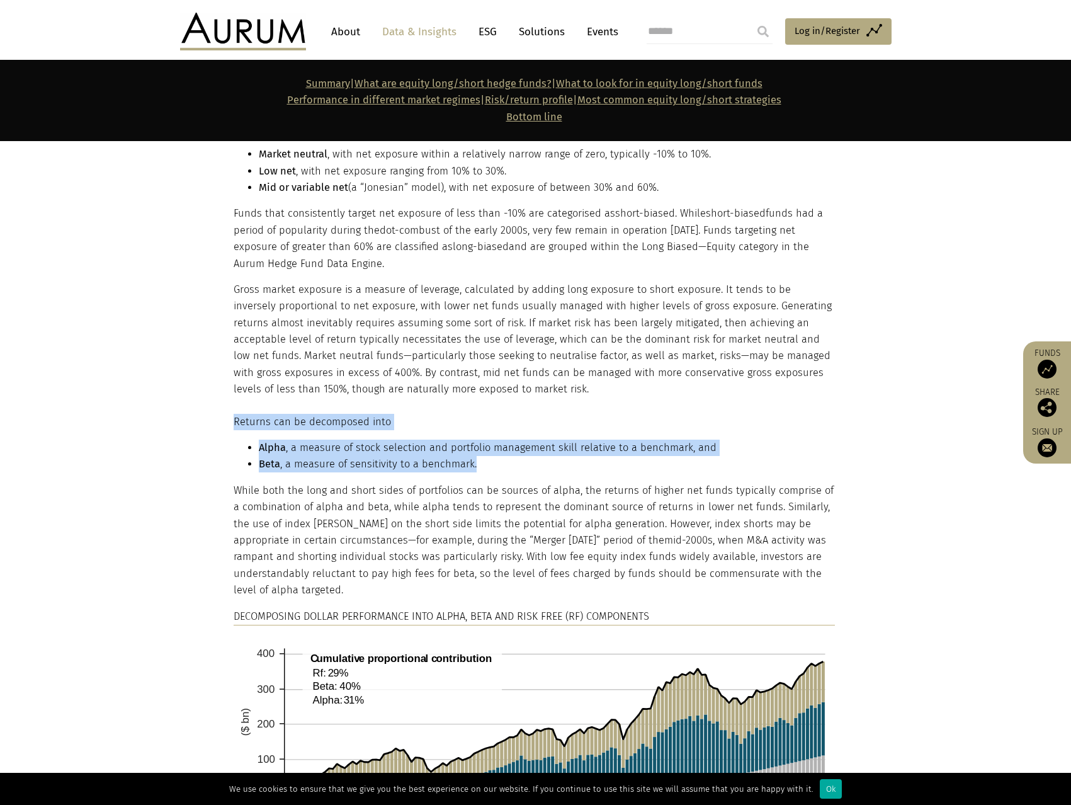
drag, startPoint x: 535, startPoint y: 464, endPoint x: 183, endPoint y: 343, distance: 371.5
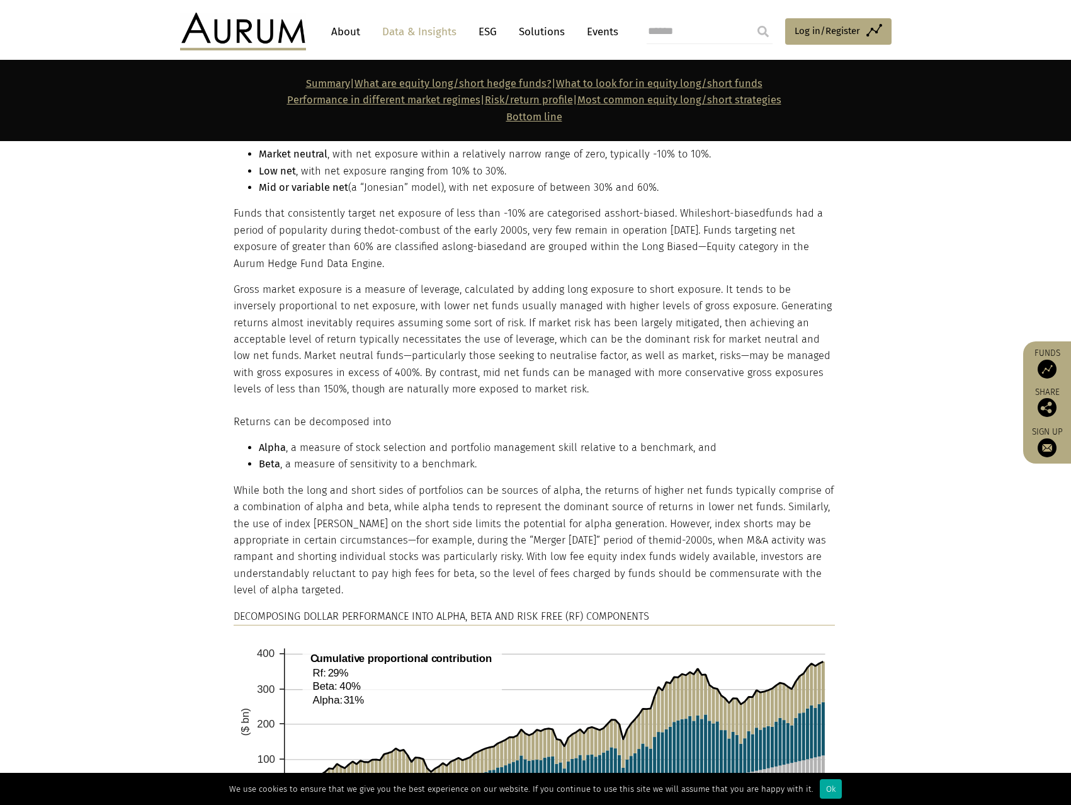
drag, startPoint x: 184, startPoint y: 343, endPoint x: 189, endPoint y: 339, distance: 6.7
click at [185, 343] on section "Breaking down the universe With a large number of equity long/short funds—over …" at bounding box center [535, 213] width 1071 height 370
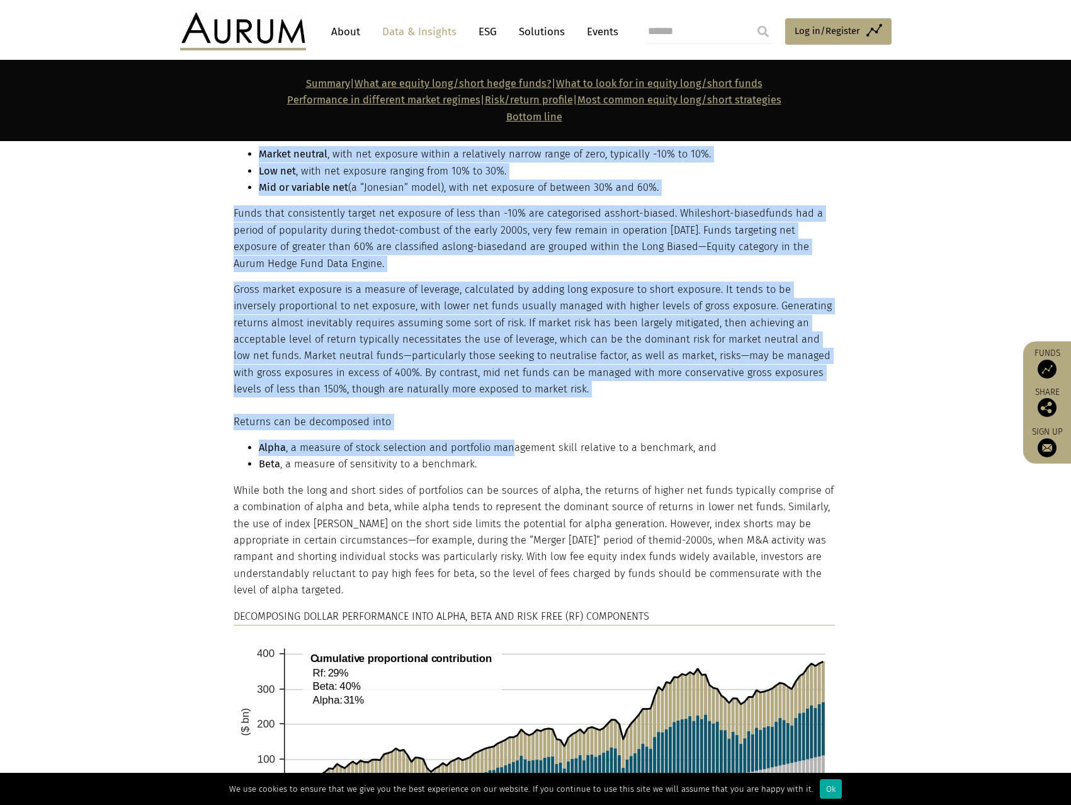
drag, startPoint x: 213, startPoint y: 290, endPoint x: 520, endPoint y: 452, distance: 347.1
click at [520, 452] on li "Alpha , a measure of stock selection and portfolio management skill relative to…" at bounding box center [547, 448] width 576 height 16
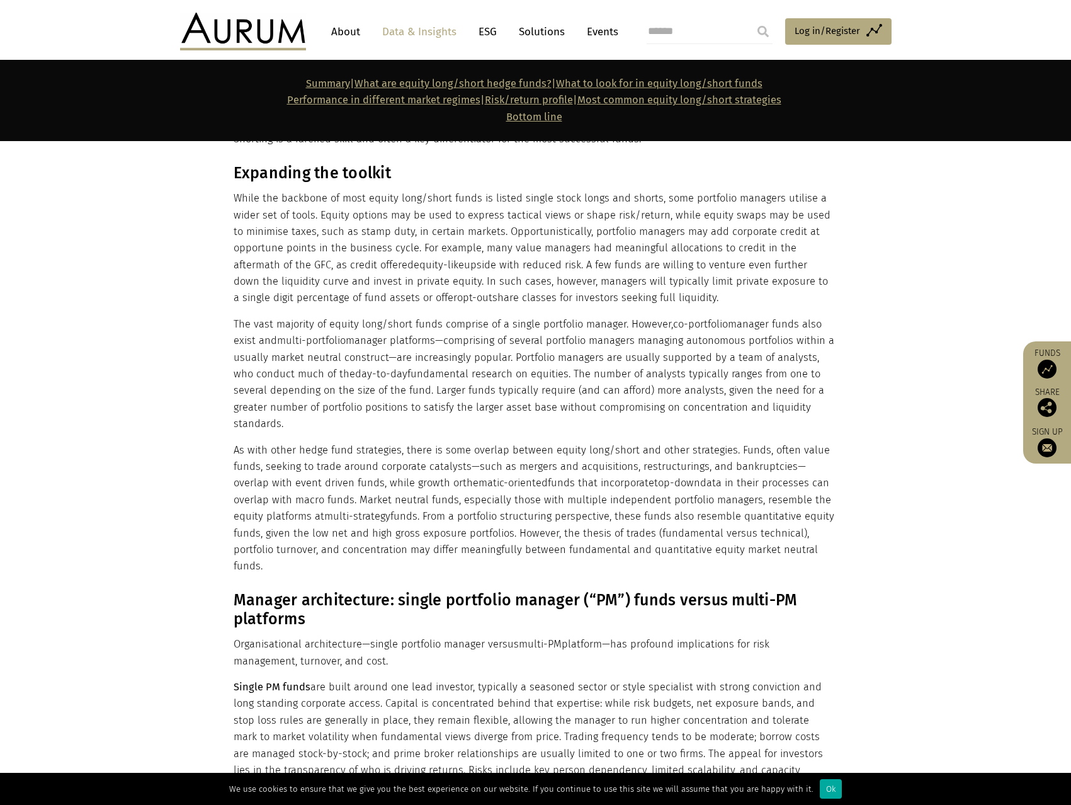
scroll to position [3968, 0]
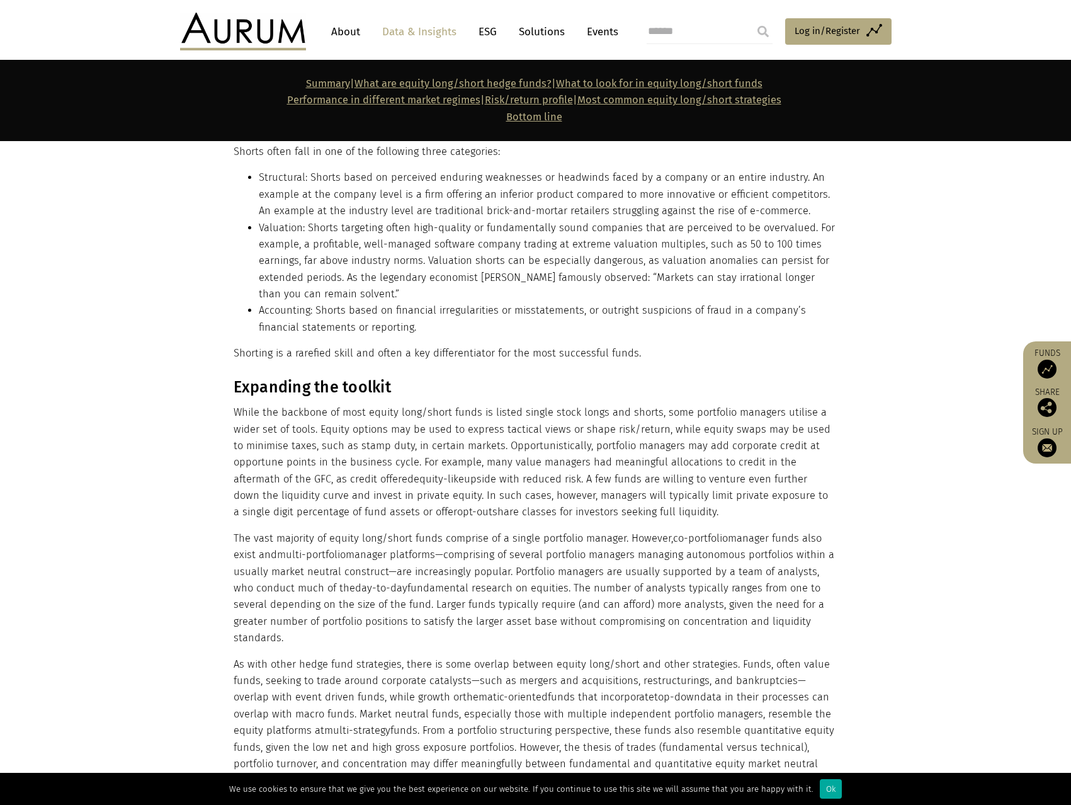
drag, startPoint x: 536, startPoint y: 391, endPoint x: 519, endPoint y: 168, distance: 223.6
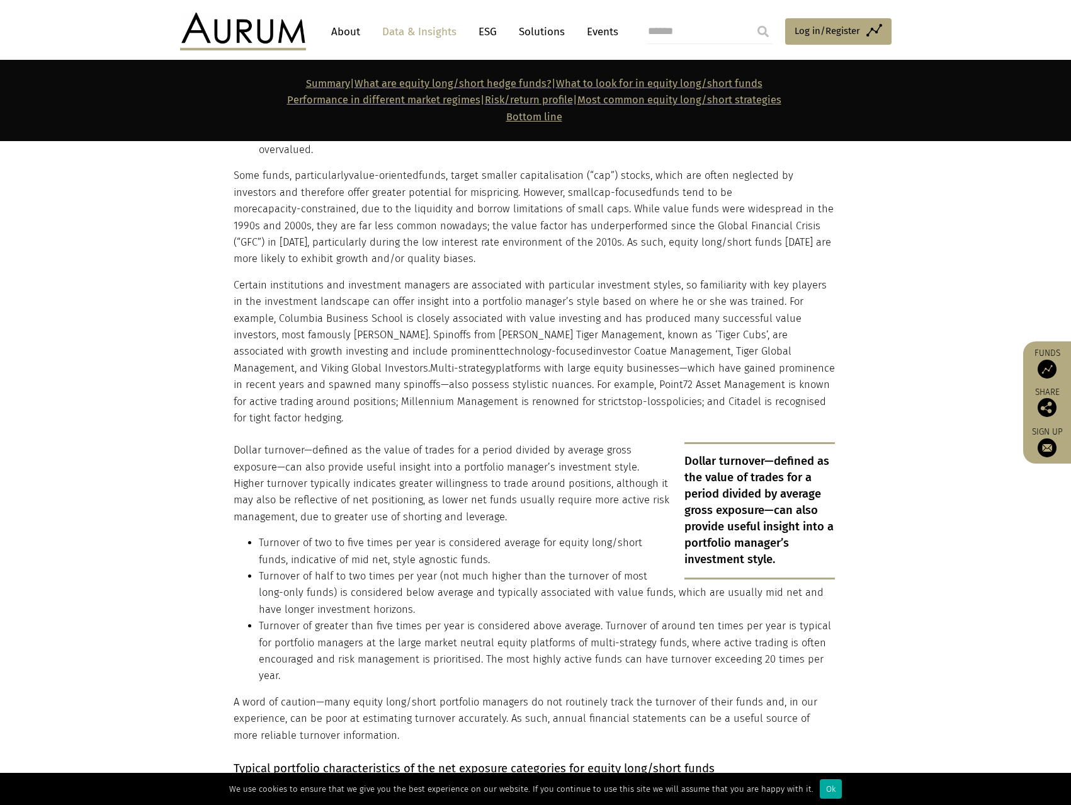
drag, startPoint x: 916, startPoint y: 263, endPoint x: 791, endPoint y: 95, distance: 209.8
click at [916, 263] on section "While some equity long/short funds invest globally and across sectors, most con…" at bounding box center [535, 117] width 1071 height 619
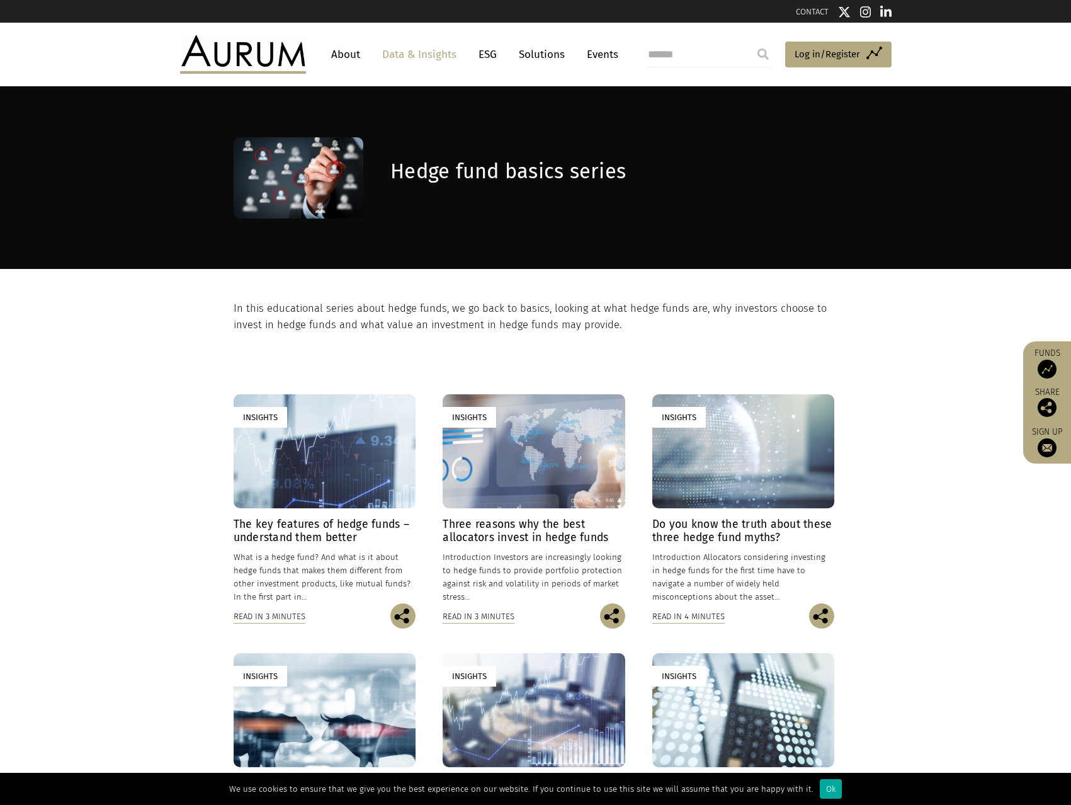
click at [954, 545] on section "Insights The key features of hedge funds – understand them better 14/09/2022 Wh…" at bounding box center [535, 768] width 1071 height 869
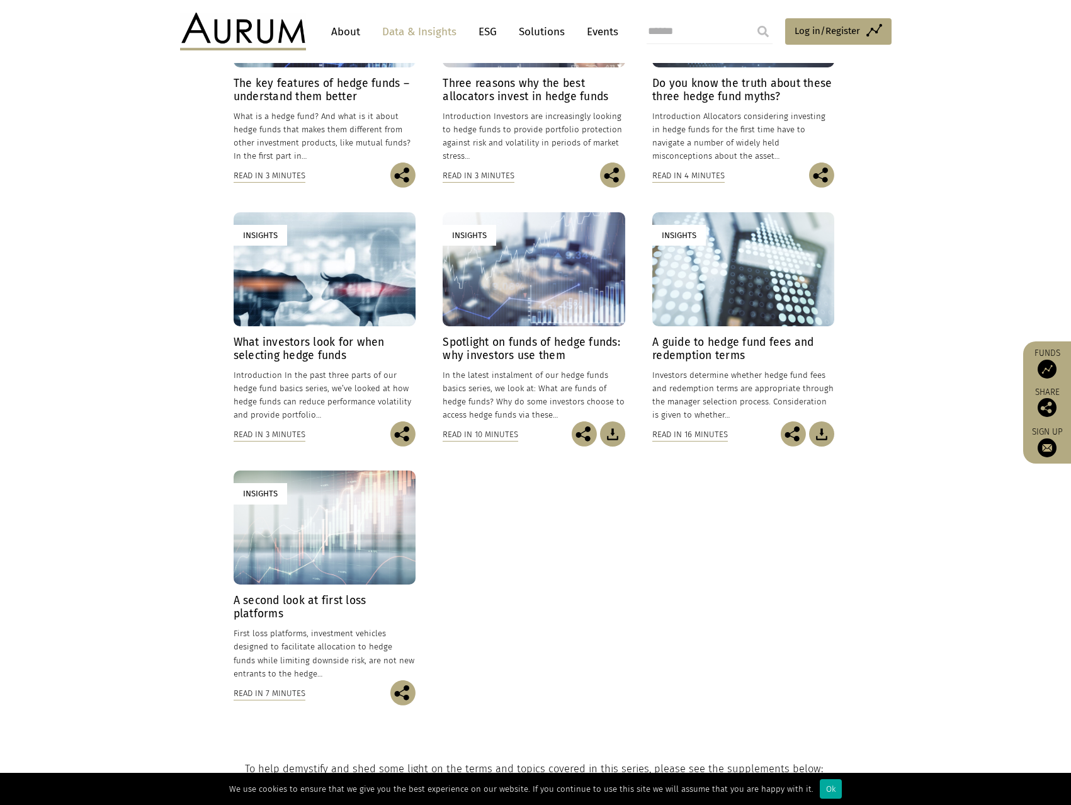
scroll to position [504, 0]
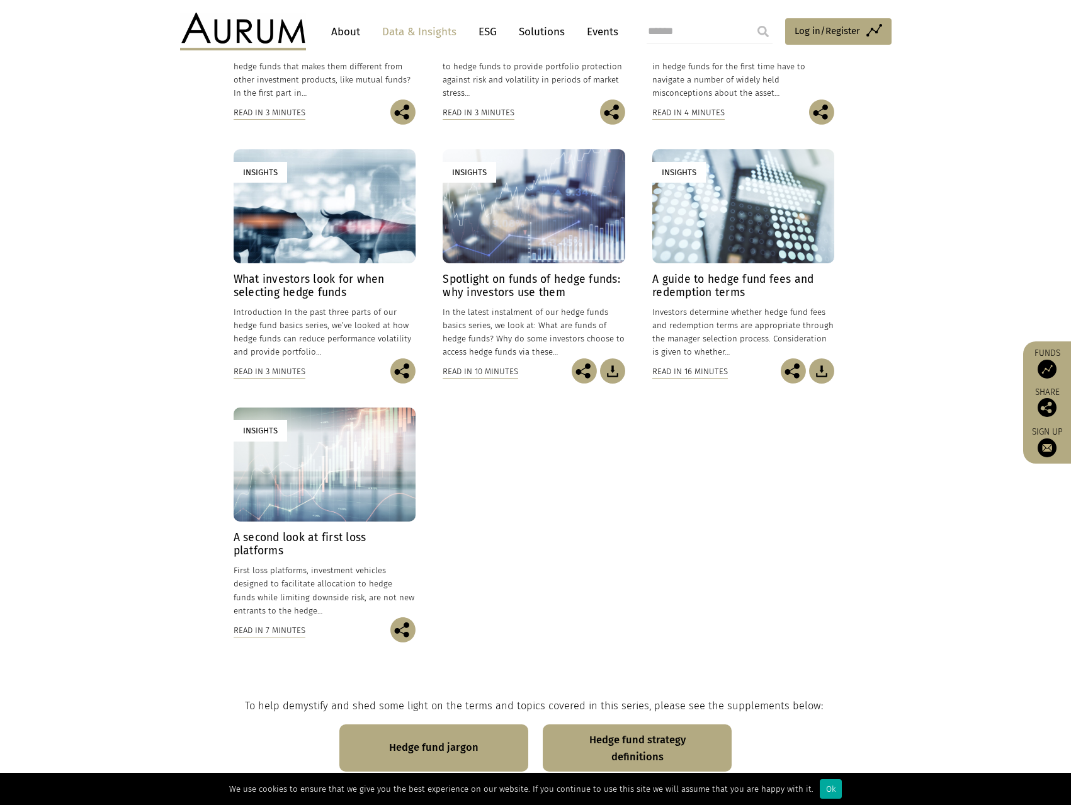
click at [710, 600] on div "Insights The key features of hedge funds – understand them better 14/09/2022 Wh…" at bounding box center [536, 278] width 605 height 776
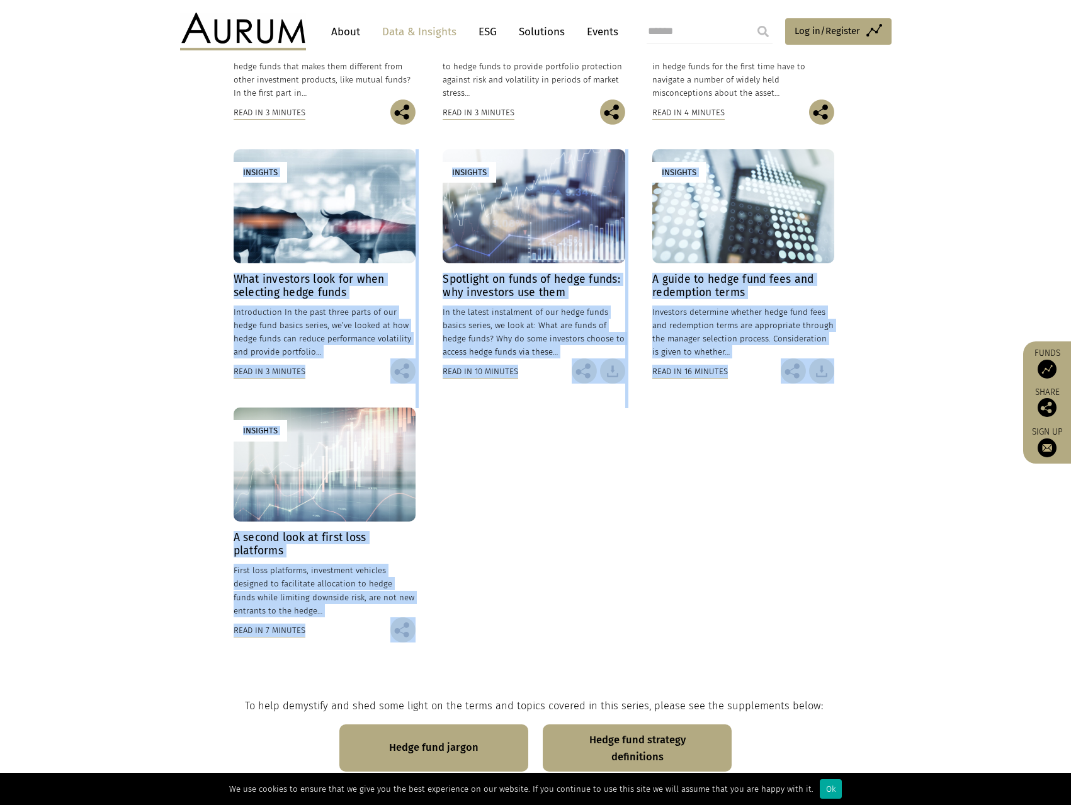
drag, startPoint x: 178, startPoint y: 360, endPoint x: 631, endPoint y: 585, distance: 505.4
click at [583, 570] on section "Insights The key features of hedge funds – understand them better 14/09/2022 Wh…" at bounding box center [535, 264] width 1071 height 869
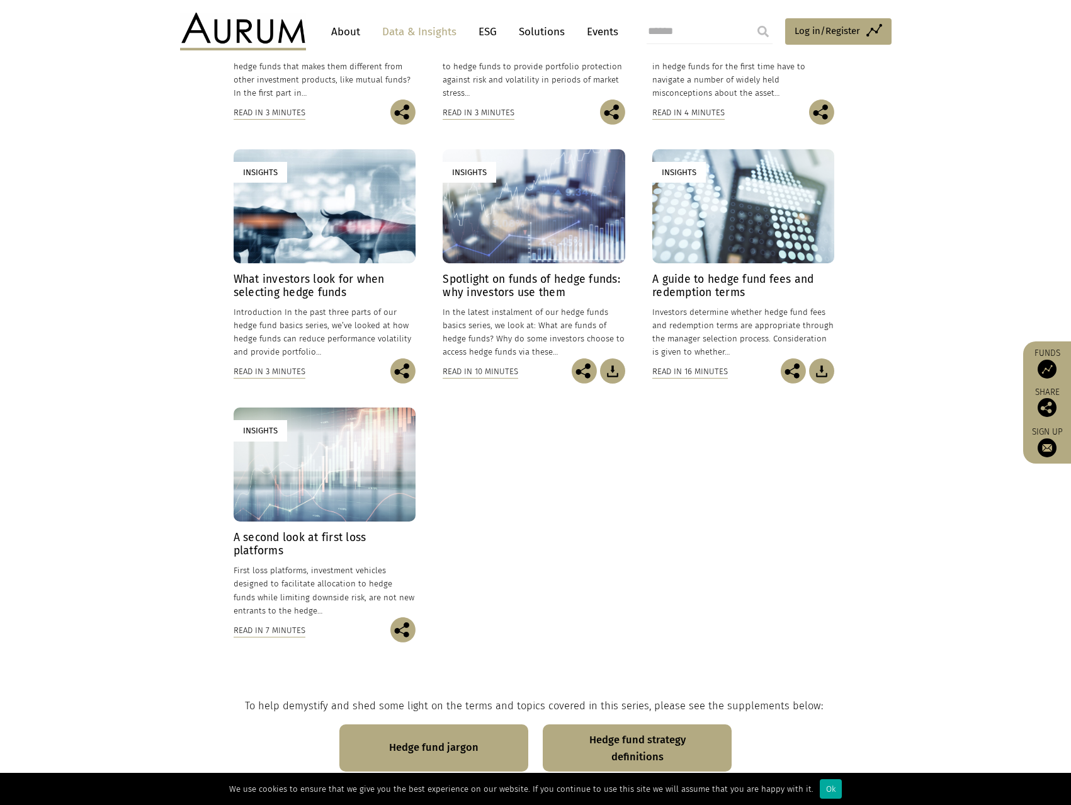
drag, startPoint x: 631, startPoint y: 585, endPoint x: 617, endPoint y: 576, distance: 16.4
click at [629, 585] on div "Insights The key features of hedge funds – understand them better 14/09/2022 Wh…" at bounding box center [536, 278] width 605 height 776
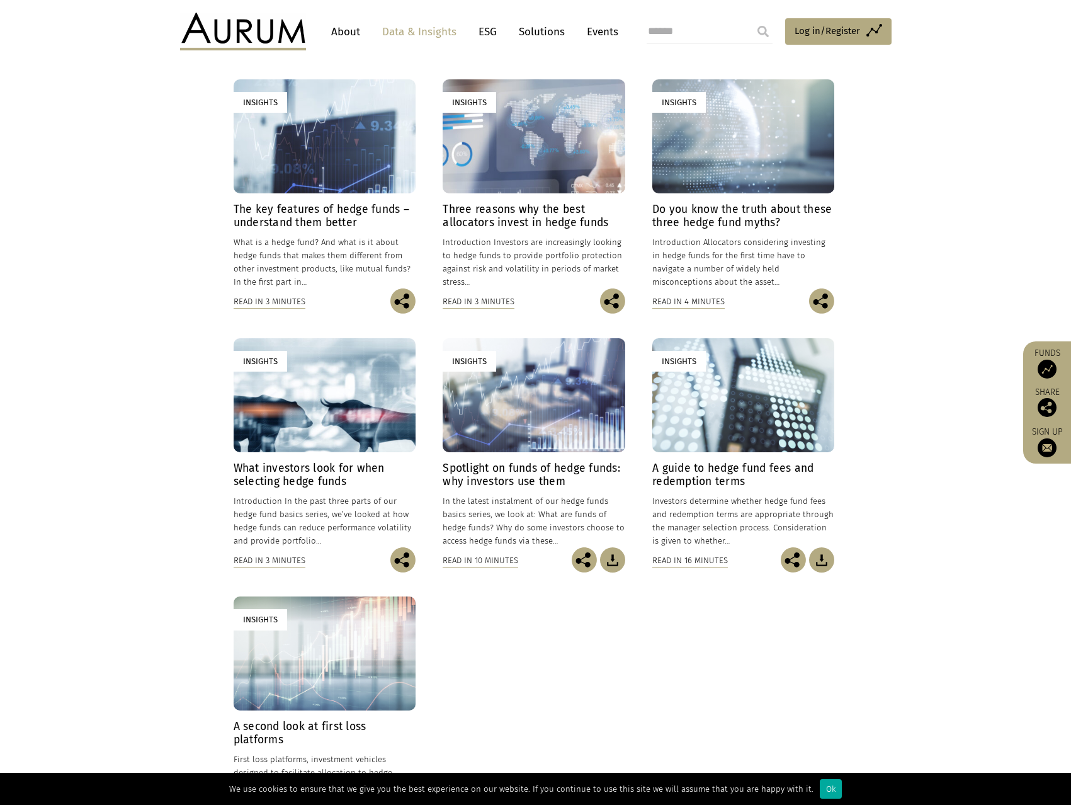
click at [883, 330] on section "Insights The key features of hedge funds – understand them better 14/09/2022 Wh…" at bounding box center [535, 453] width 1071 height 869
click at [890, 331] on section "Insights The key features of hedge funds – understand them better 14/09/2022 Wh…" at bounding box center [535, 453] width 1071 height 869
click at [939, 218] on section "Insights The key features of hedge funds – understand them better 14/09/2022 Wh…" at bounding box center [535, 453] width 1071 height 869
